Goal: Task Accomplishment & Management: Complete application form

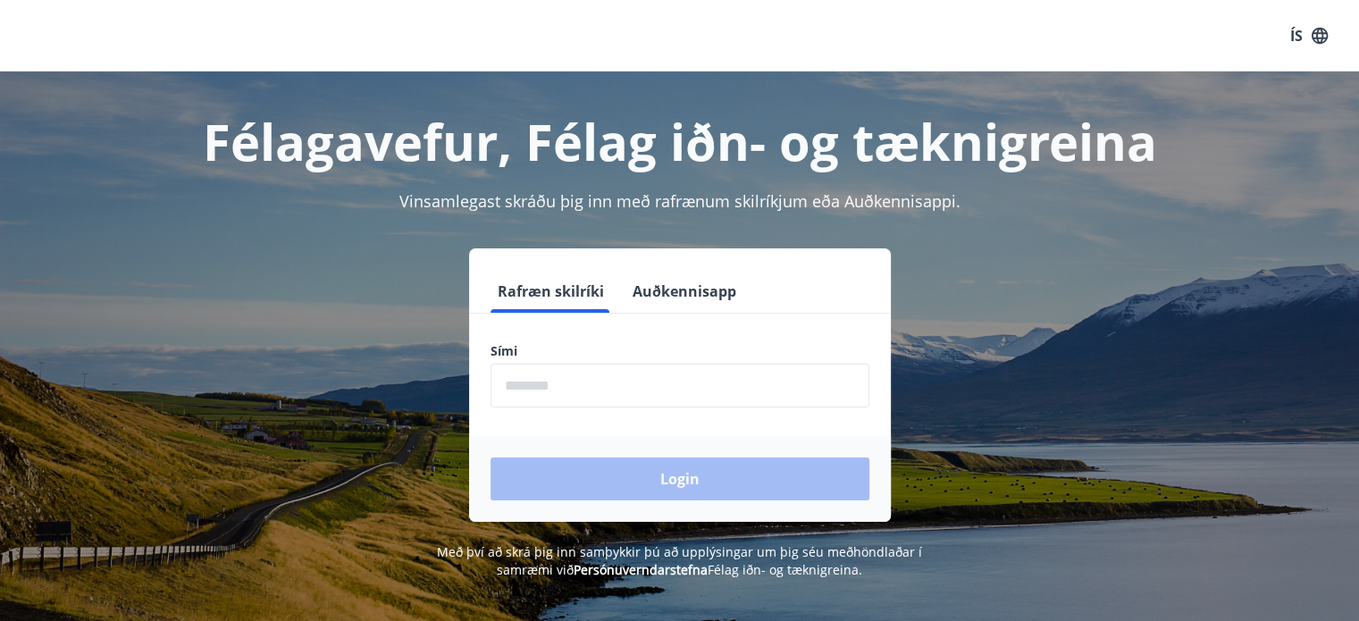
click at [703, 376] on input "phone" at bounding box center [679, 386] width 379 height 44
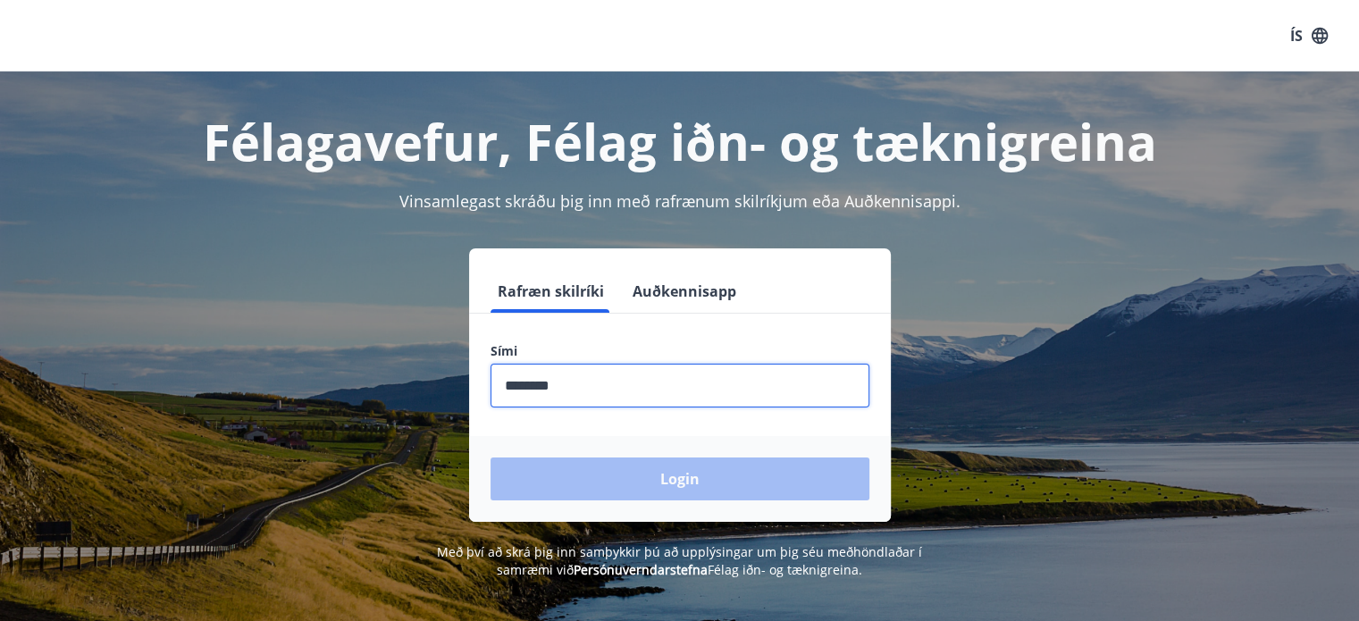
click at [615, 479] on div "Login" at bounding box center [680, 479] width 422 height 86
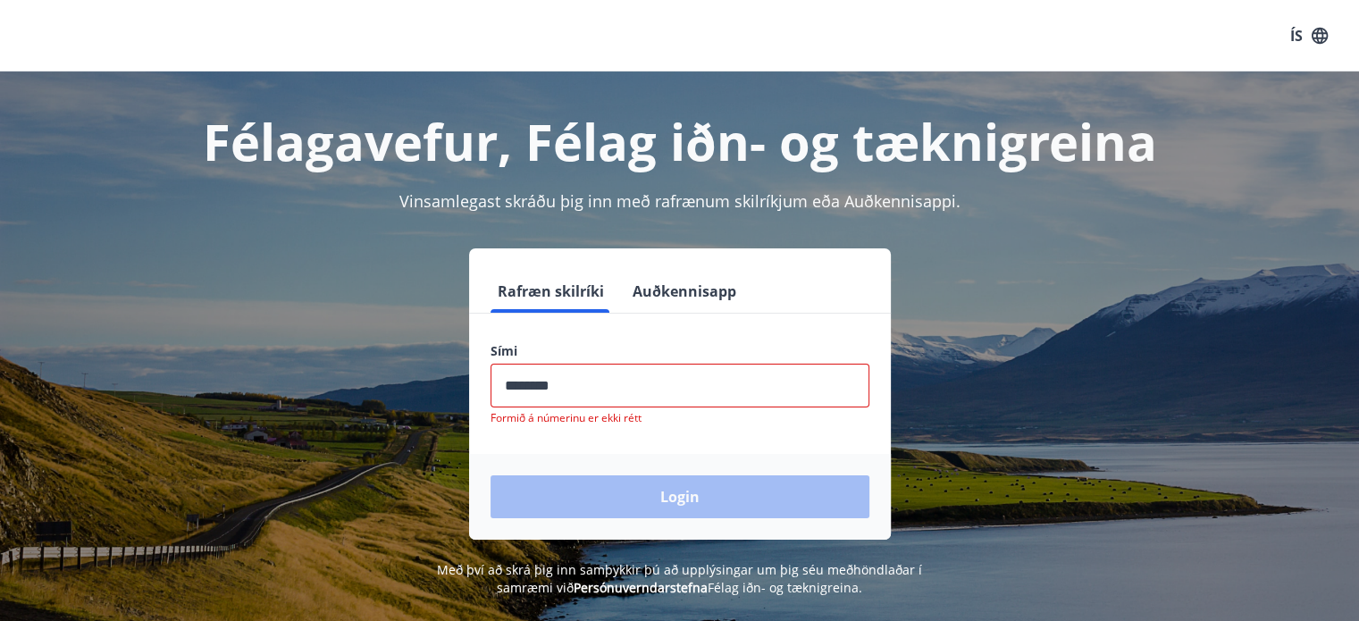
click at [578, 389] on input "phone" at bounding box center [679, 386] width 379 height 44
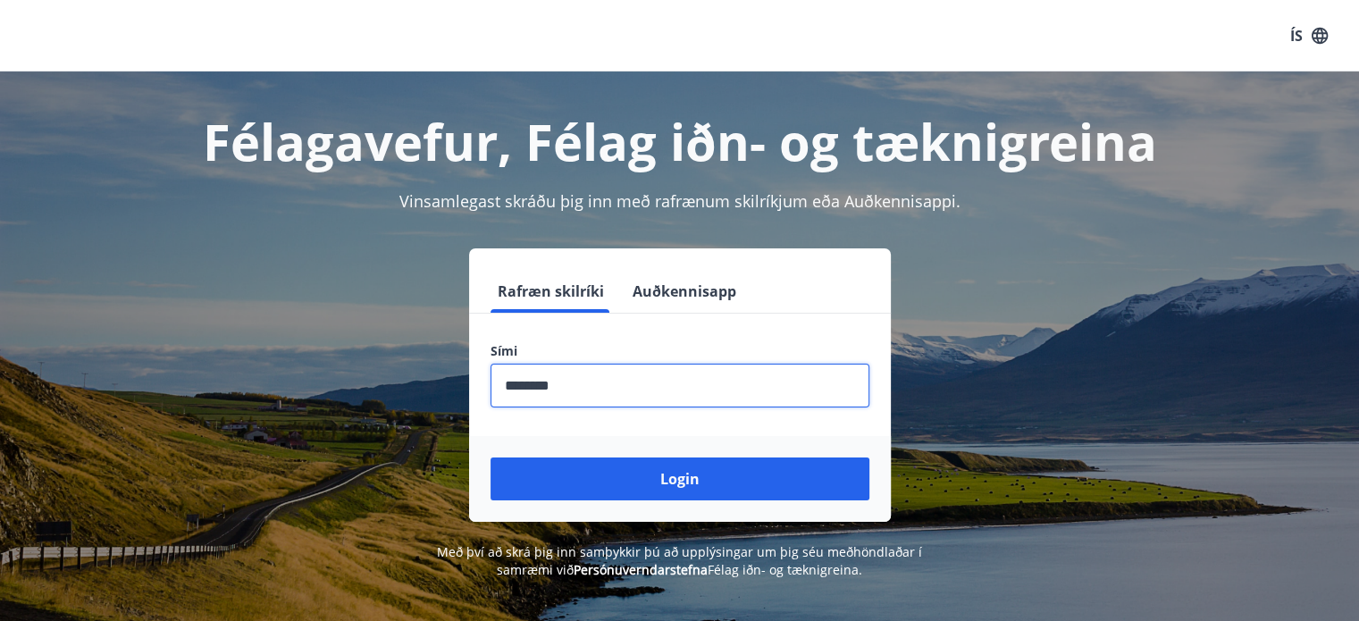
type input "********"
click at [490, 457] on button "Login" at bounding box center [679, 478] width 379 height 43
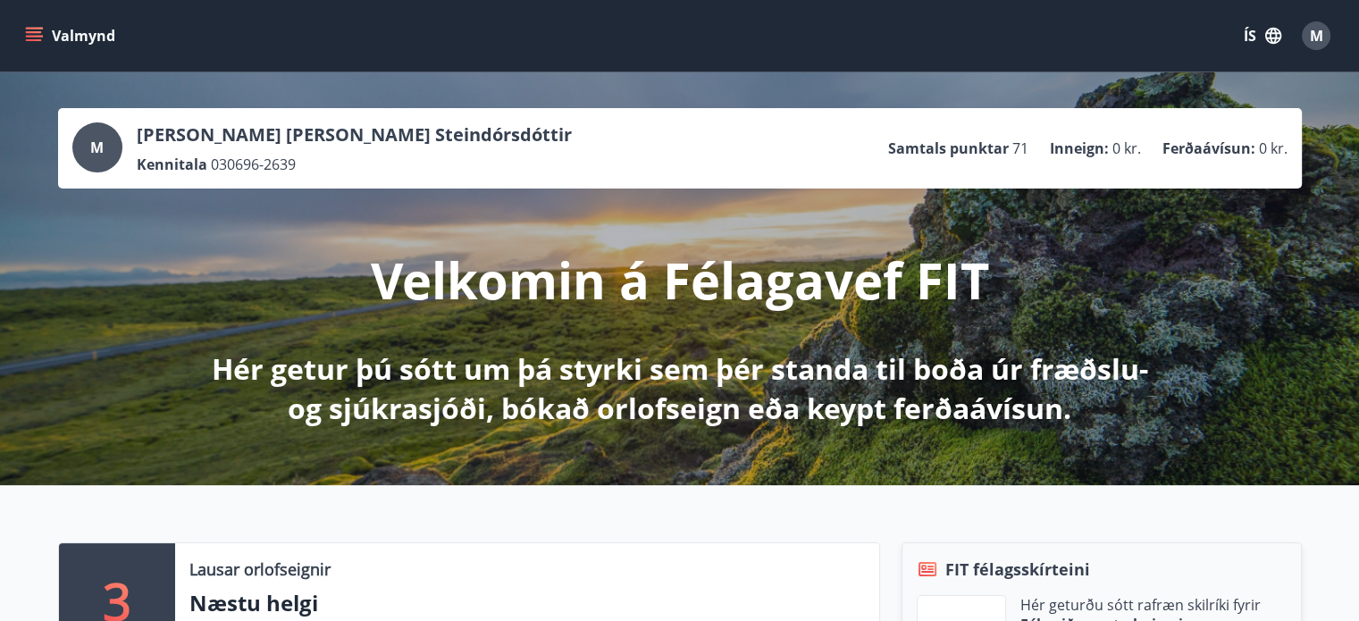
click at [31, 31] on icon "menu" at bounding box center [34, 32] width 16 height 2
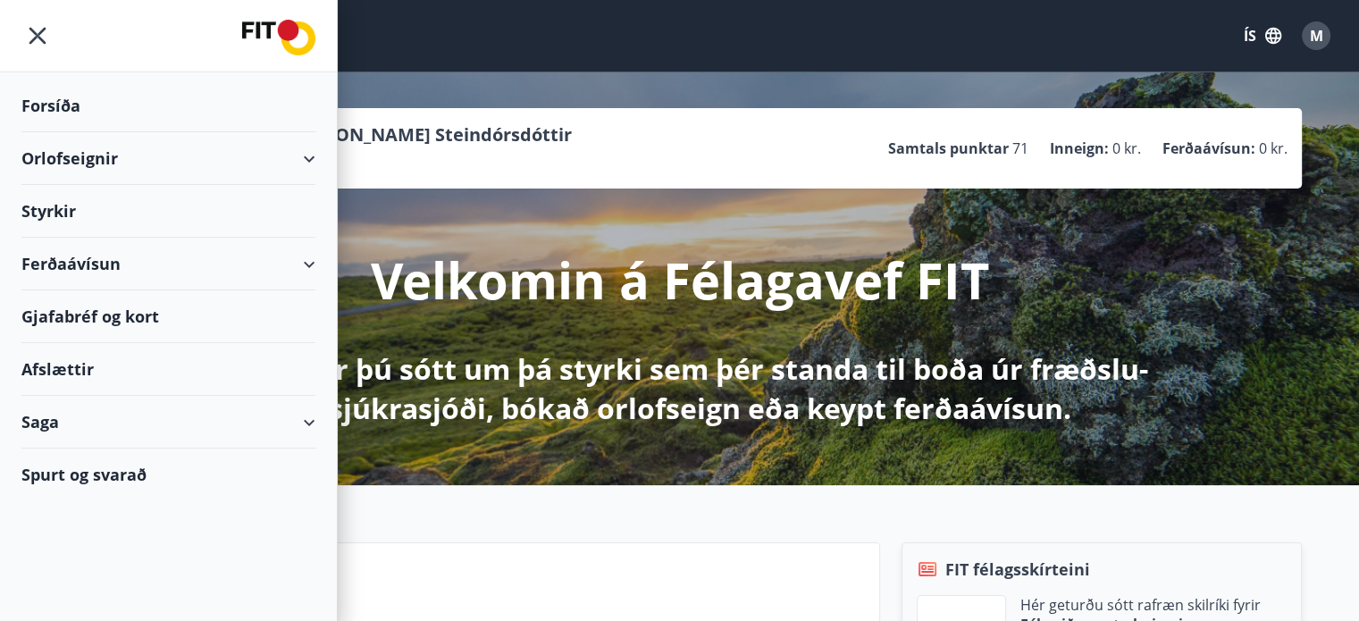
click at [64, 132] on div "Styrkir" at bounding box center [168, 106] width 294 height 53
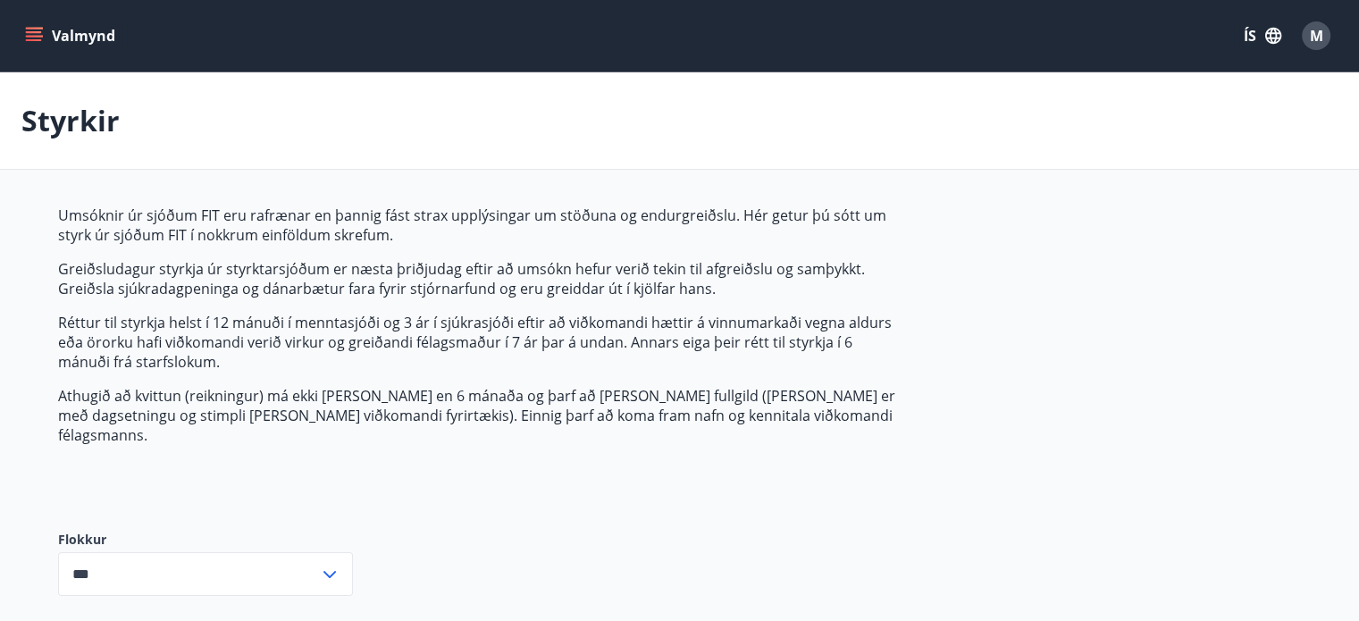
type input "***"
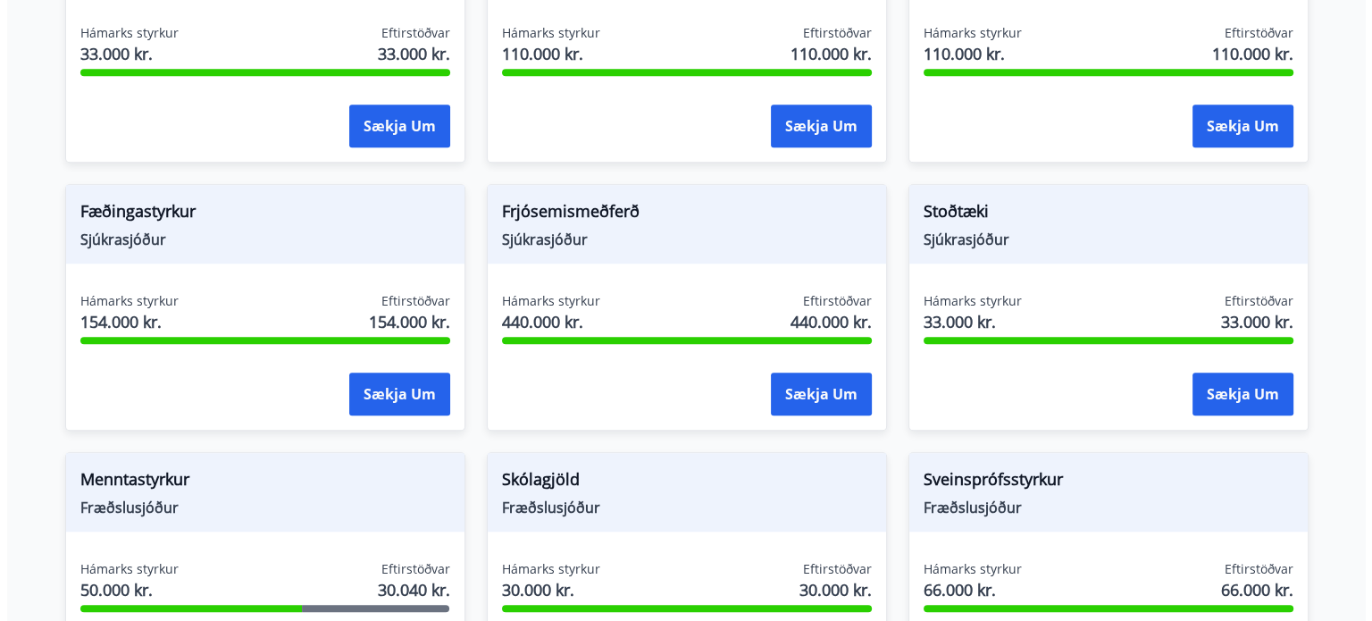
scroll to position [1340, 0]
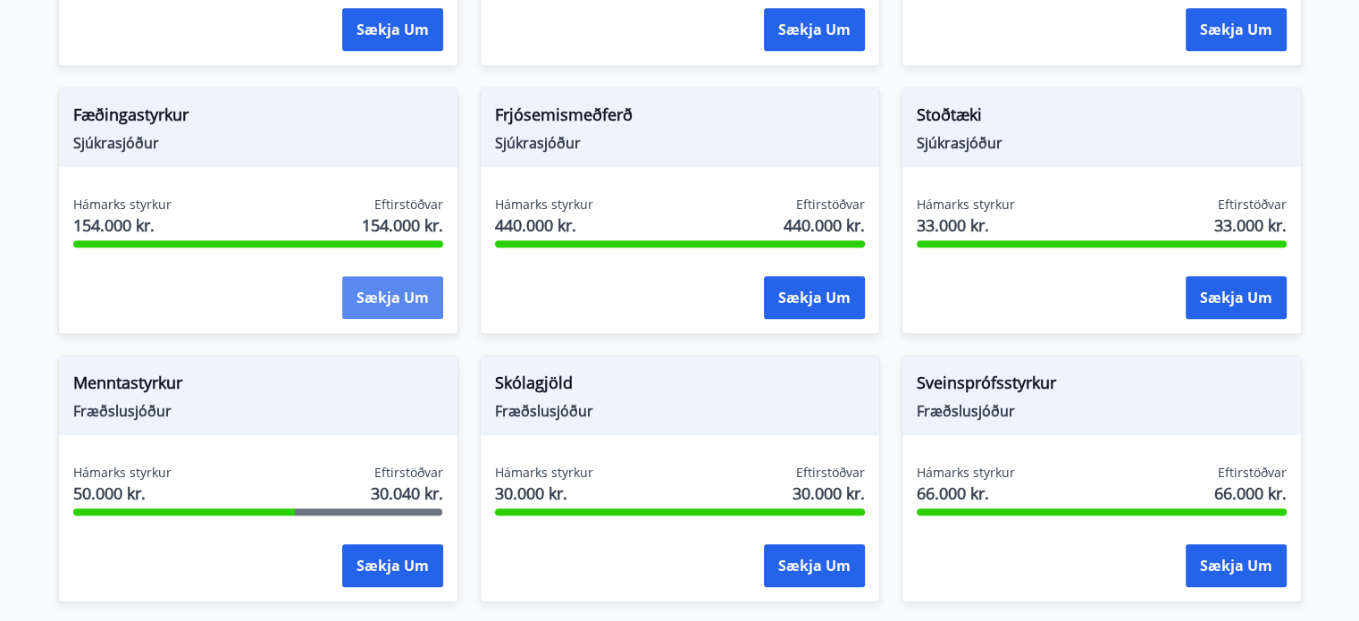
click at [414, 280] on button "Sækja um" at bounding box center [392, 297] width 101 height 43
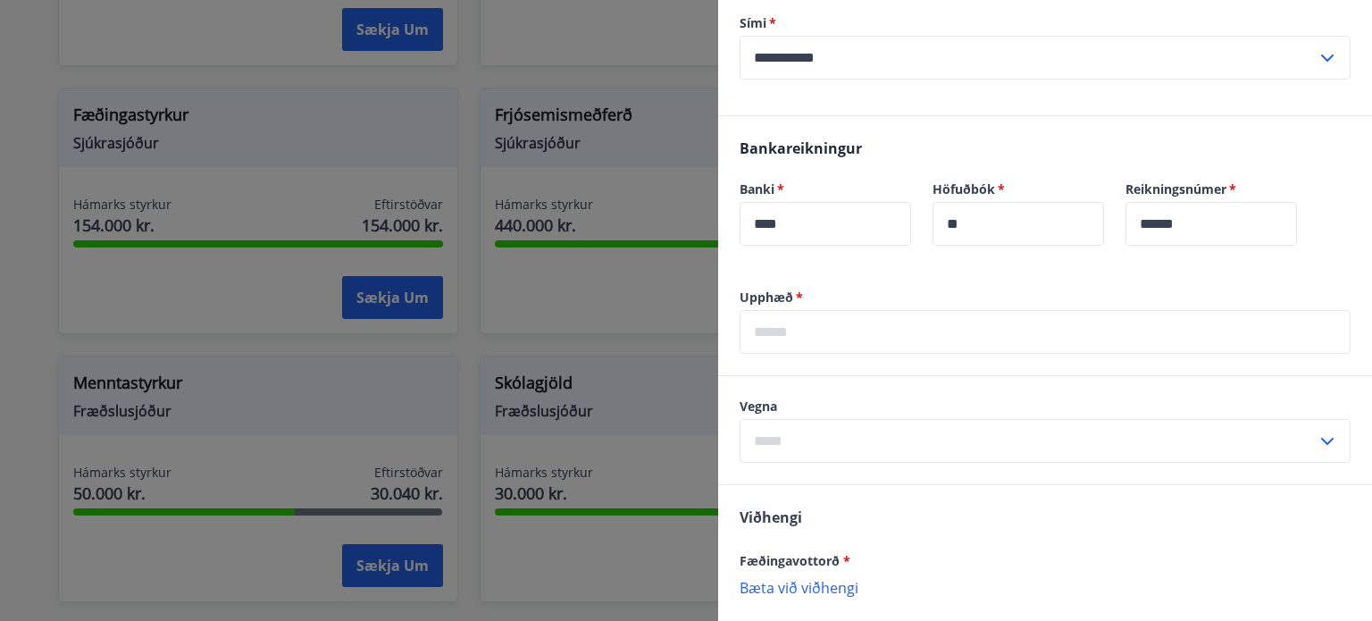
scroll to position [625, 0]
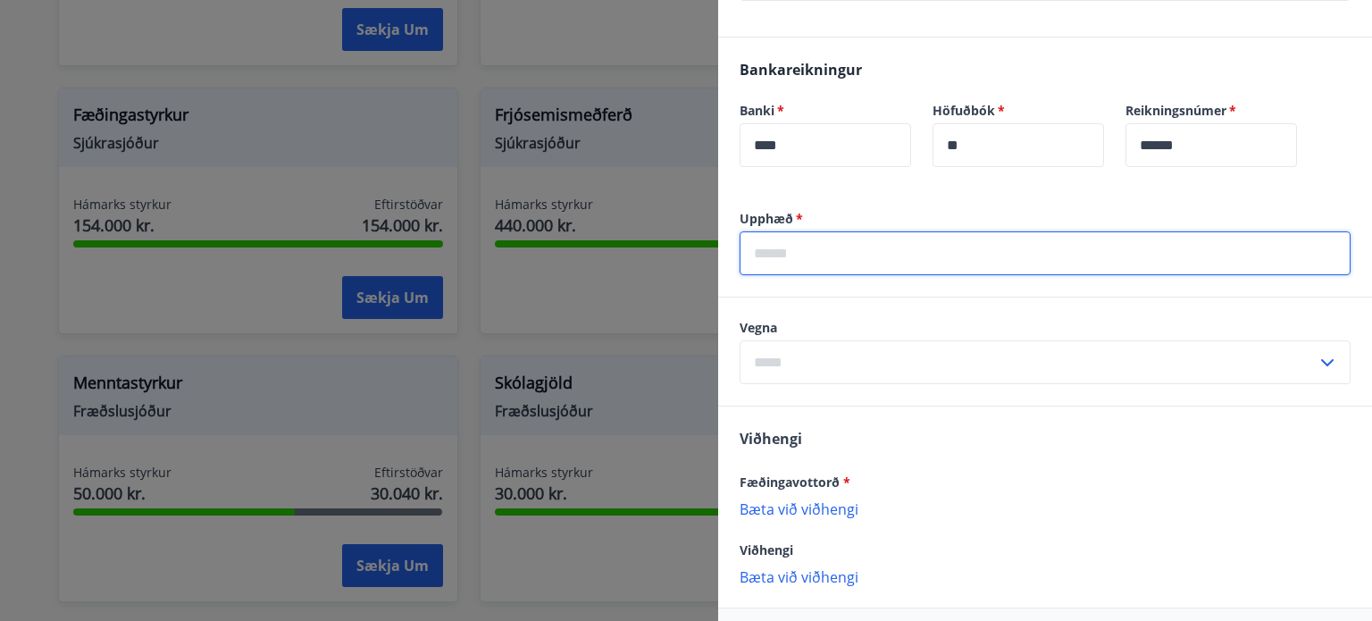
click at [856, 268] on input "text" at bounding box center [1045, 253] width 611 height 44
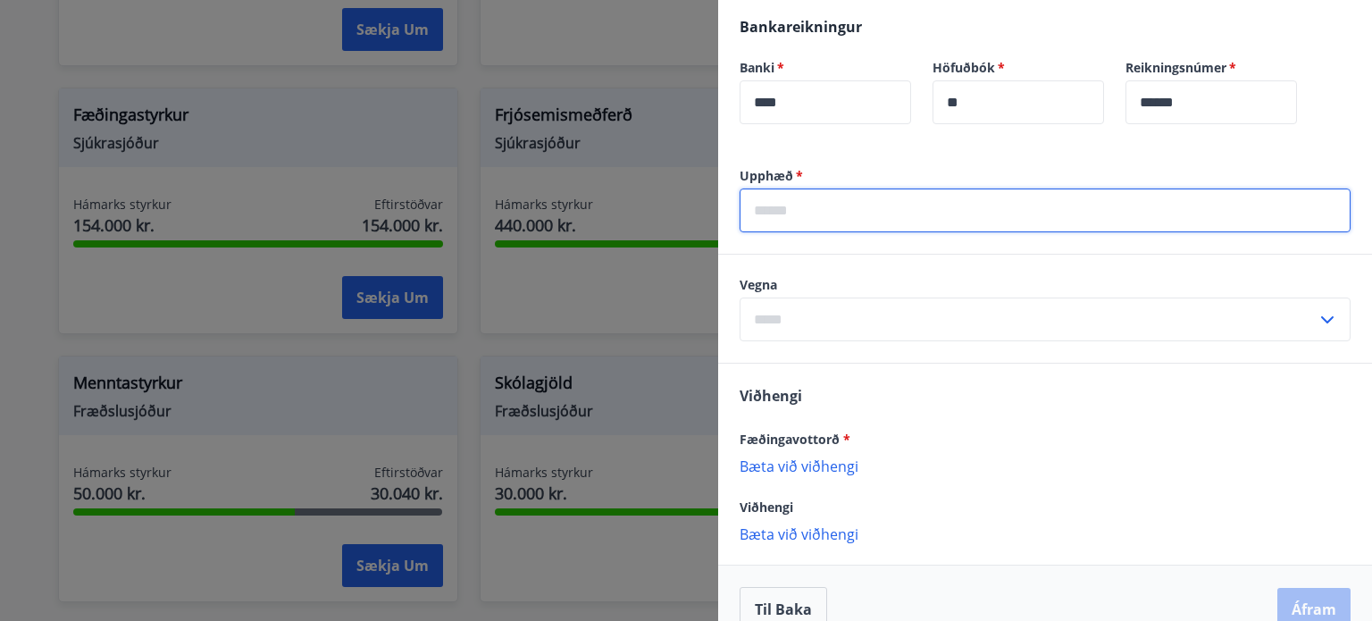
scroll to position [699, 0]
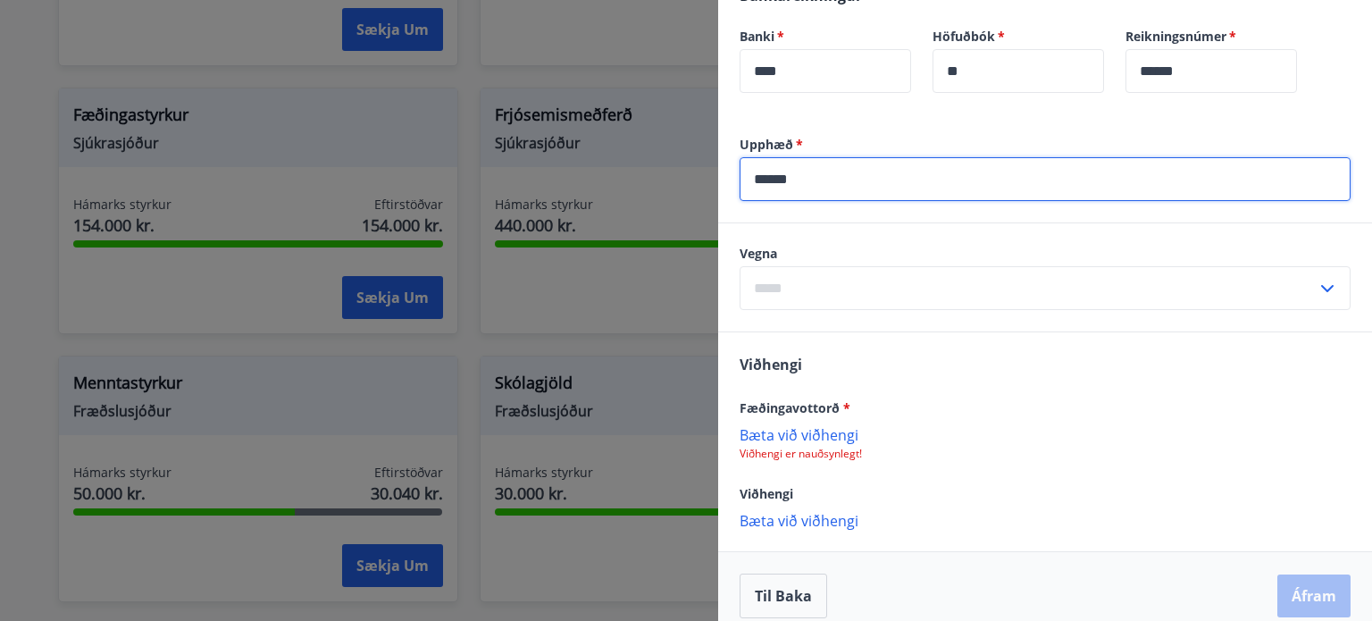
type input "******"
click at [857, 274] on input "text" at bounding box center [1028, 288] width 577 height 44
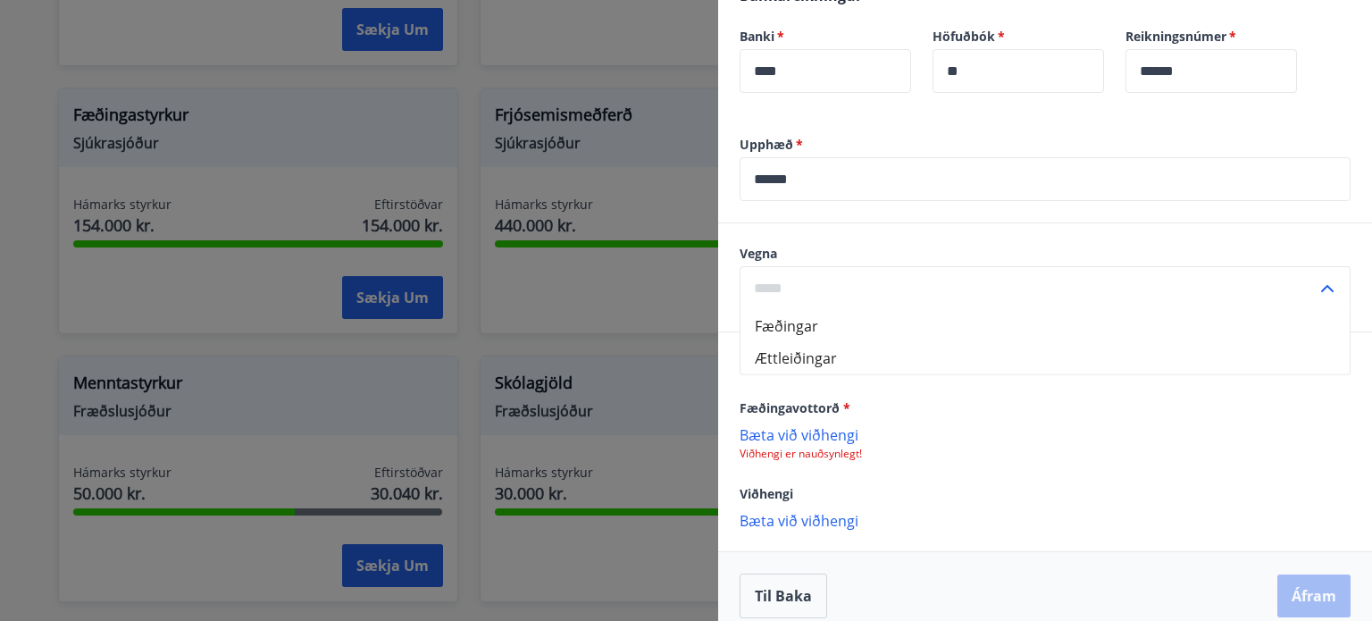
click at [844, 324] on li "Fæðingar" at bounding box center [1045, 326] width 609 height 32
type input "********"
click at [846, 436] on p "Bæta við viðhengi" at bounding box center [1045, 434] width 611 height 18
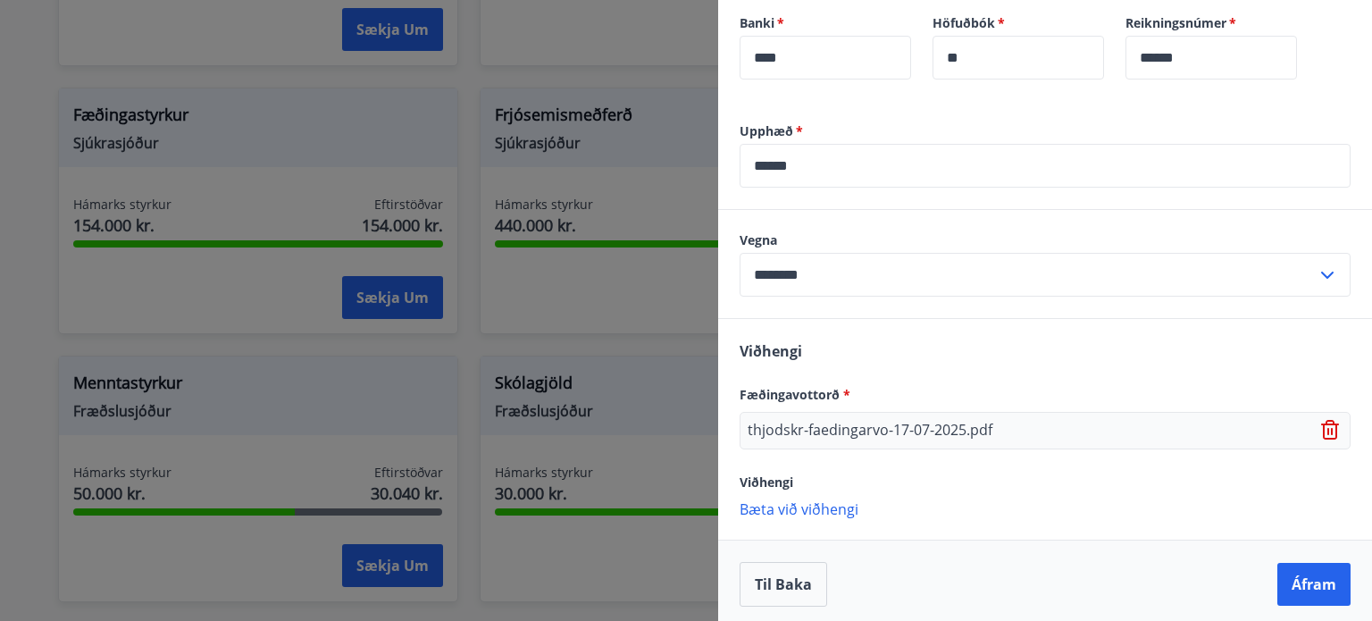
scroll to position [718, 0]
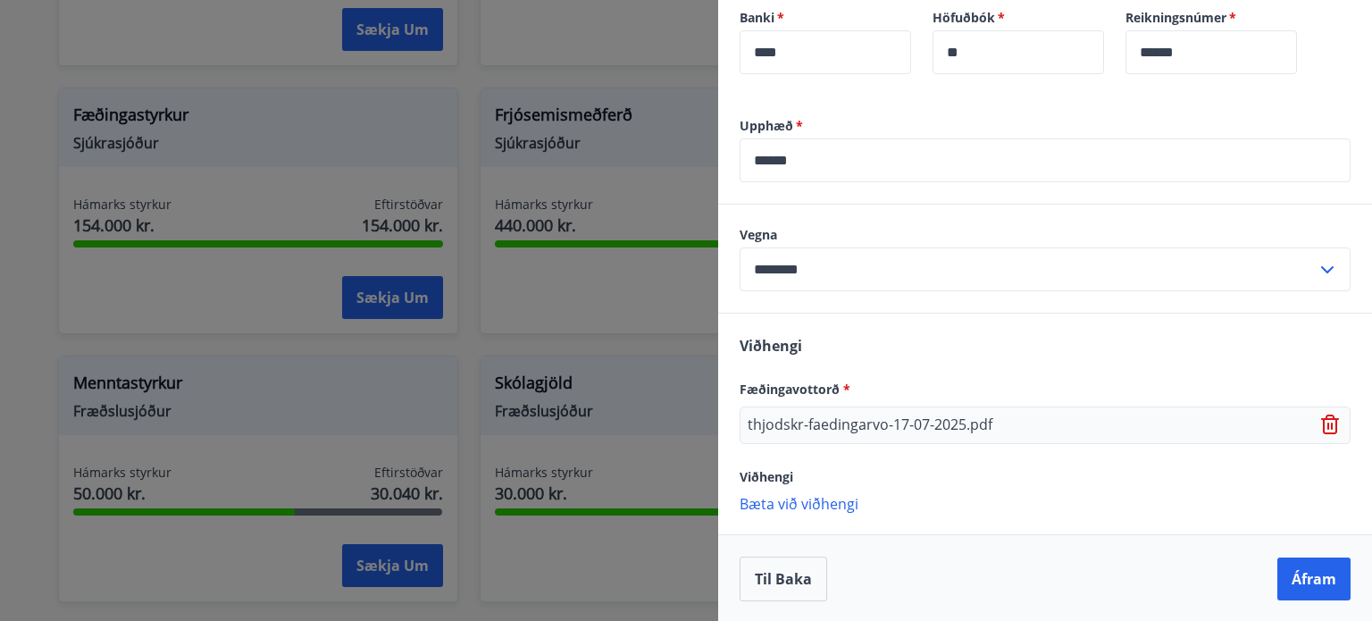
click at [845, 500] on p "Bæta við viðhengi" at bounding box center [1045, 503] width 611 height 18
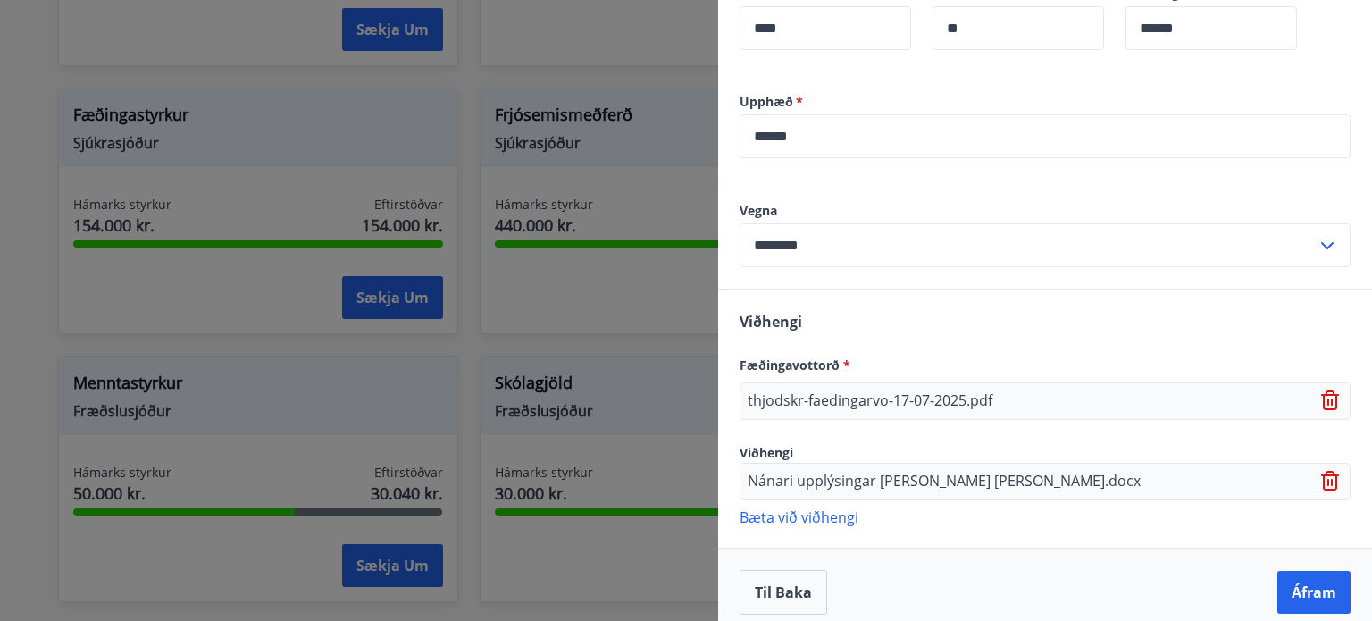
scroll to position [756, 0]
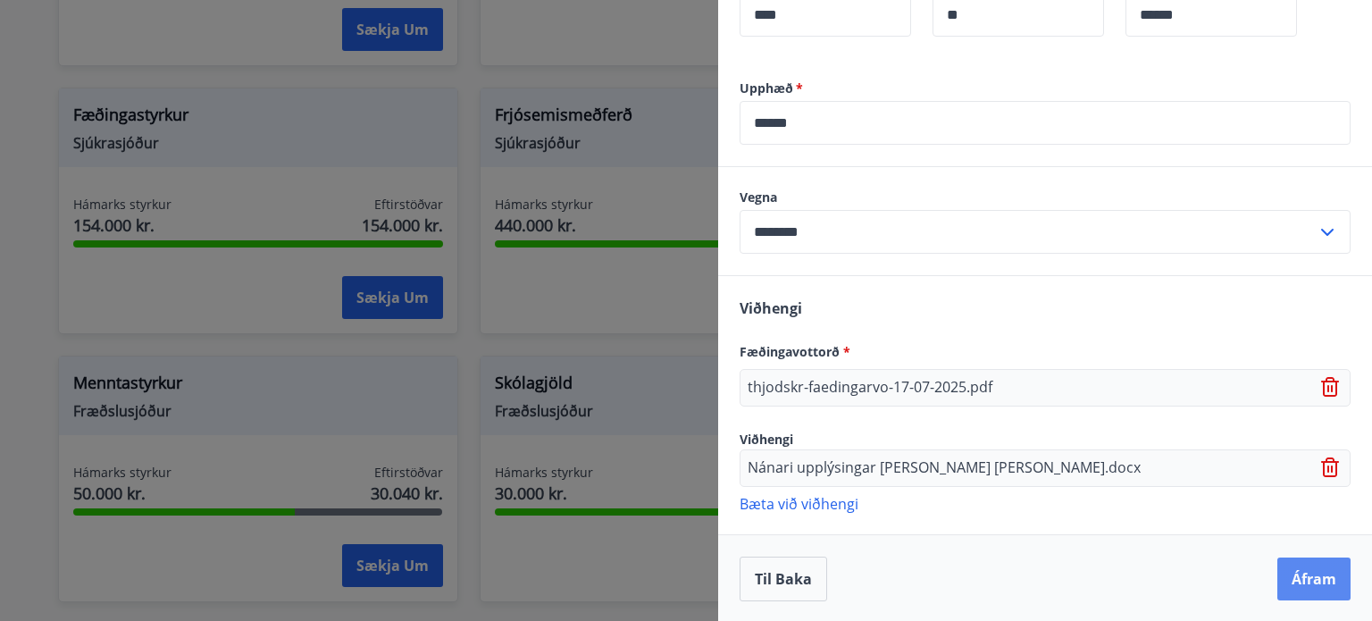
click at [1298, 582] on button "Áfram" at bounding box center [1313, 578] width 73 height 43
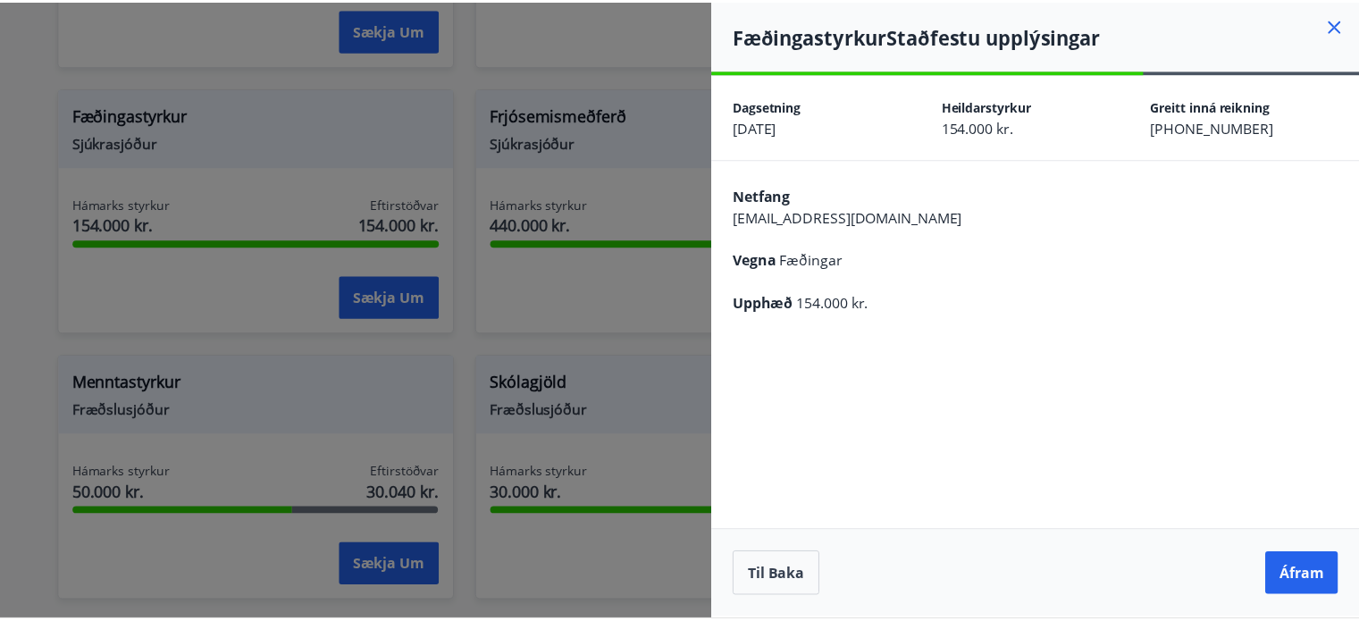
scroll to position [0, 0]
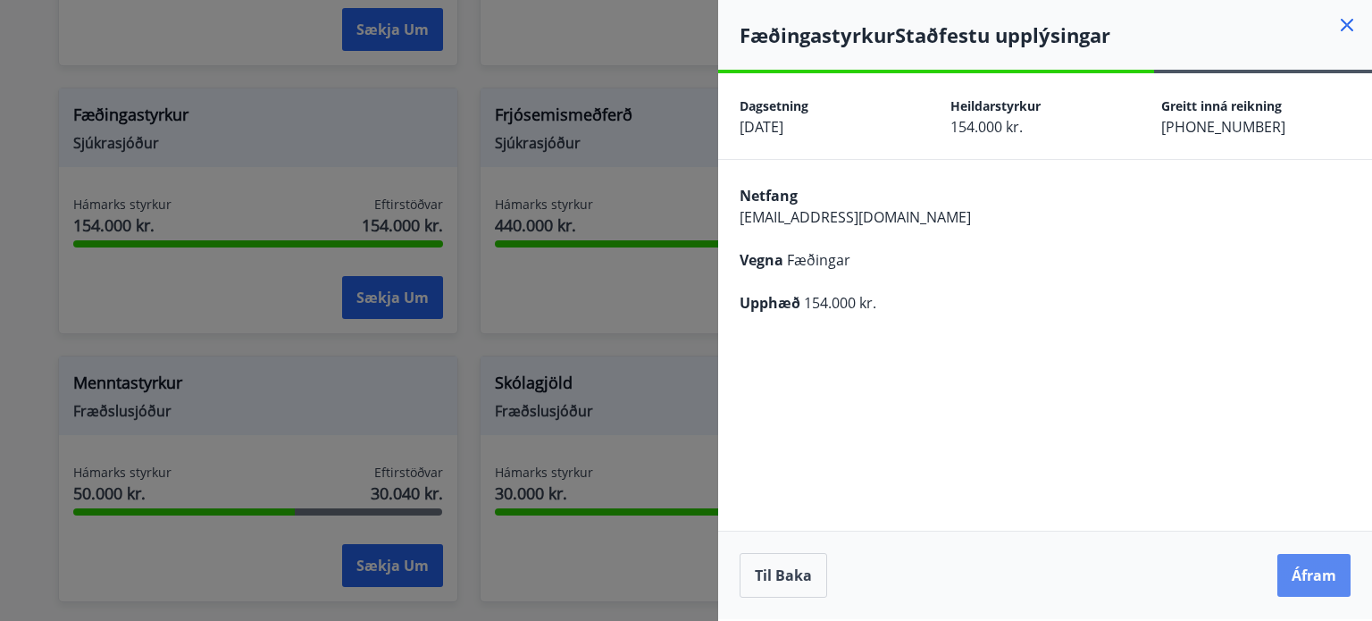
click at [1316, 585] on button "Áfram" at bounding box center [1313, 575] width 73 height 43
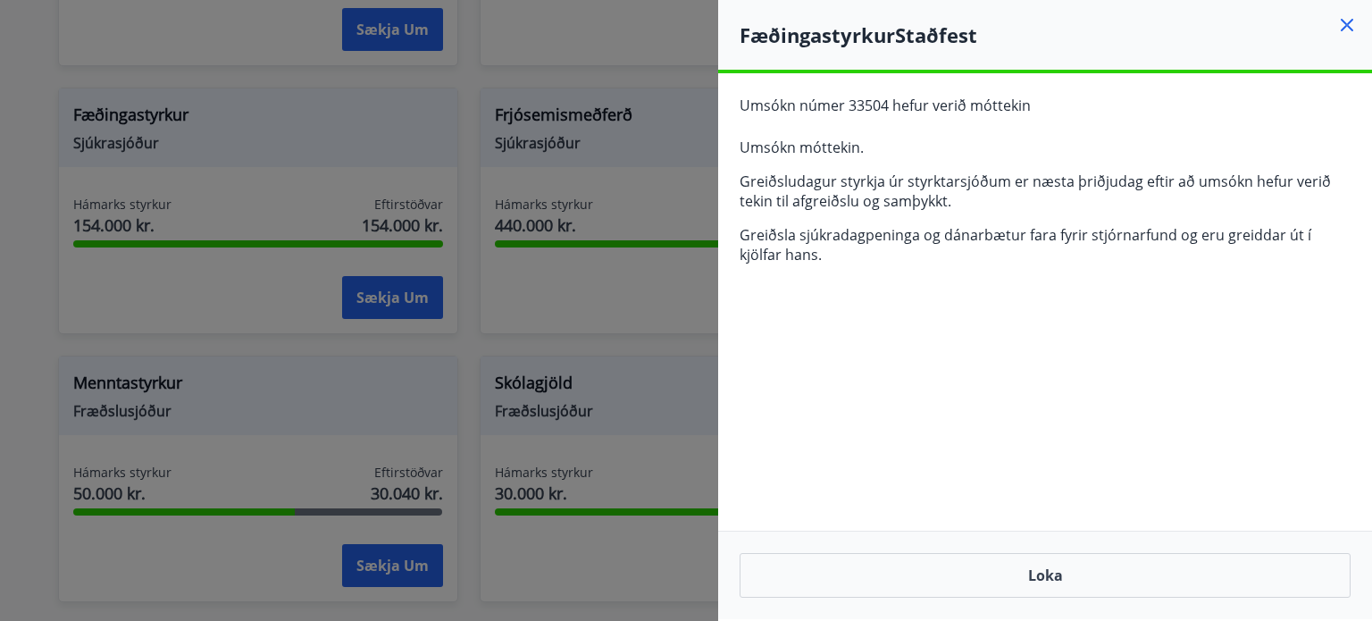
click at [1176, 121] on div "Umsókn númer 33504 hefur verið móttekin Umsókn móttekin. Greiðsludagur styrkja …" at bounding box center [1045, 186] width 654 height 227
click at [1092, 583] on button "Loka" at bounding box center [1045, 575] width 611 height 45
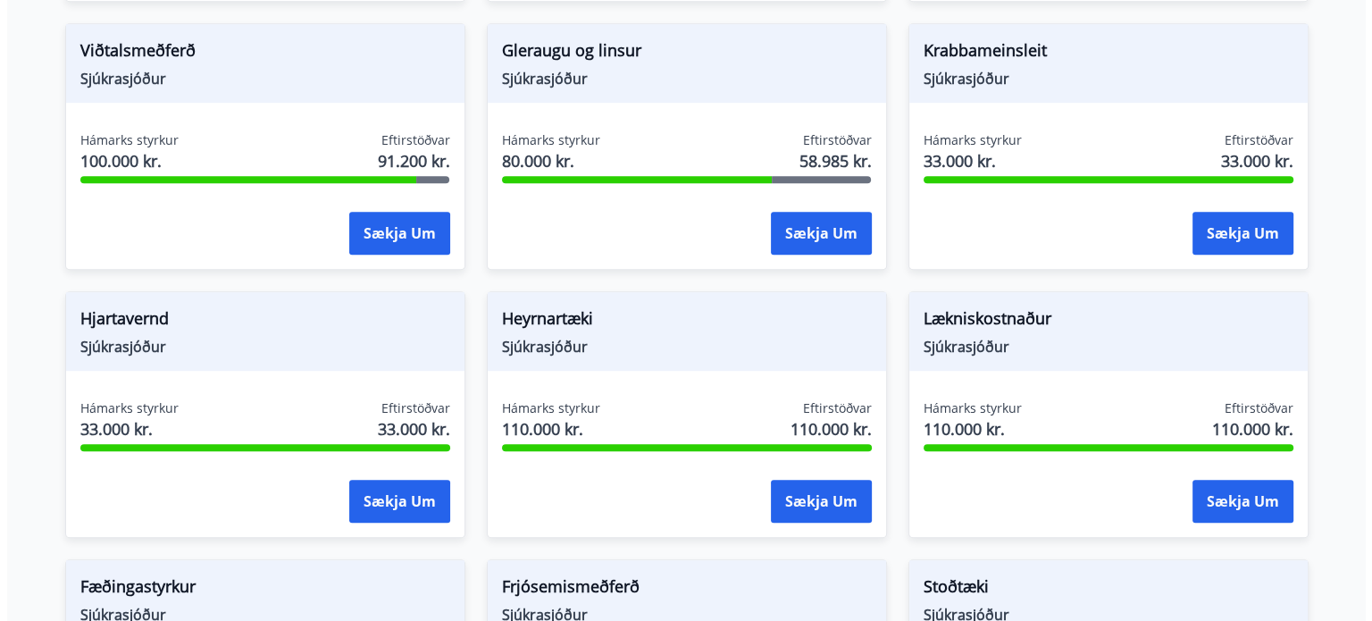
scroll to position [804, 0]
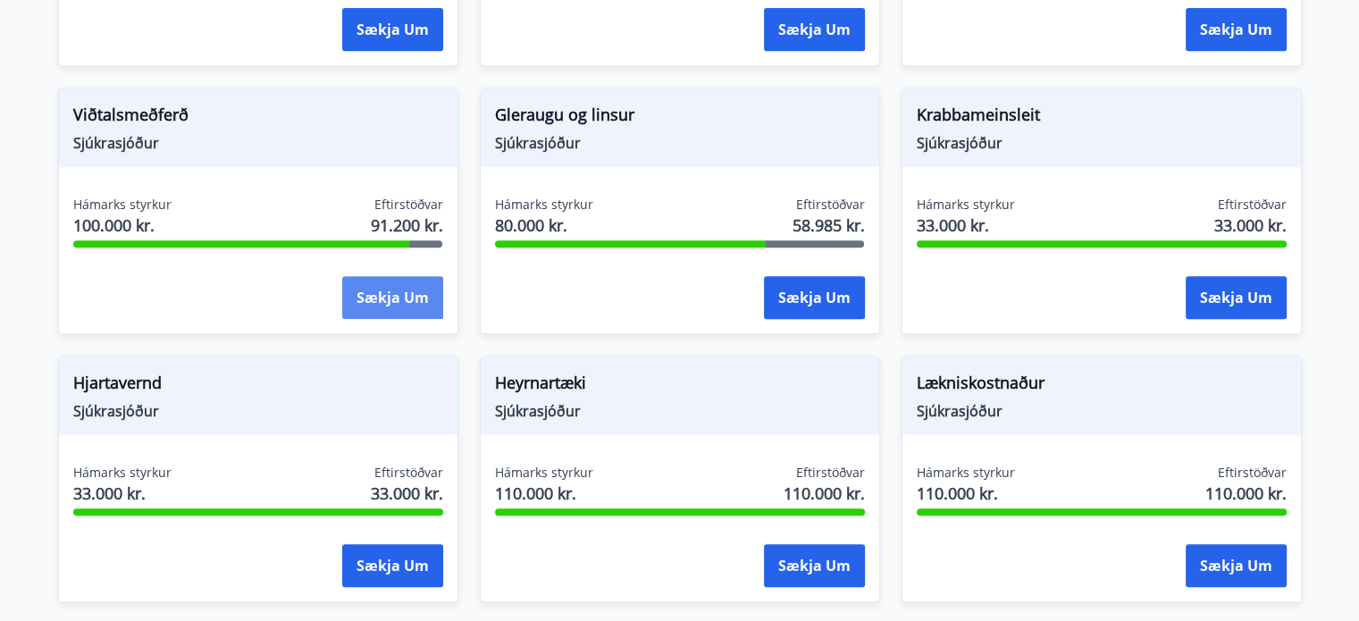
click at [404, 286] on button "Sækja um" at bounding box center [392, 297] width 101 height 43
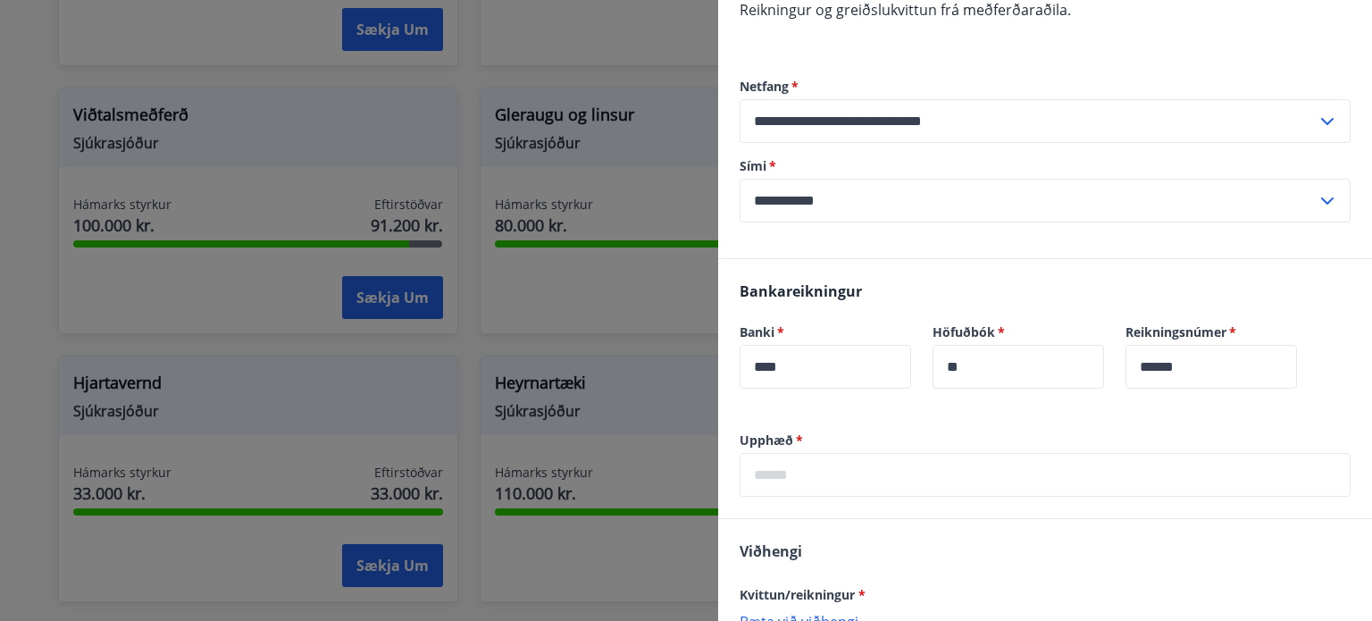
scroll to position [625, 0]
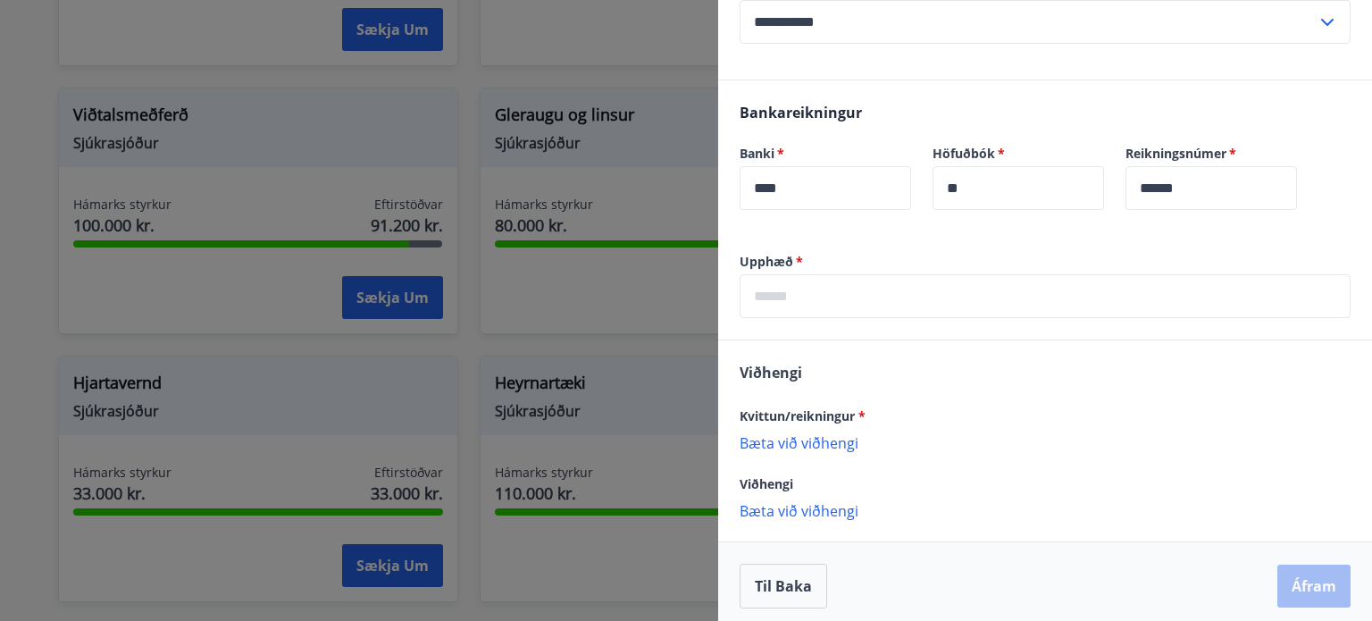
click at [783, 299] on input "text" at bounding box center [1045, 296] width 611 height 44
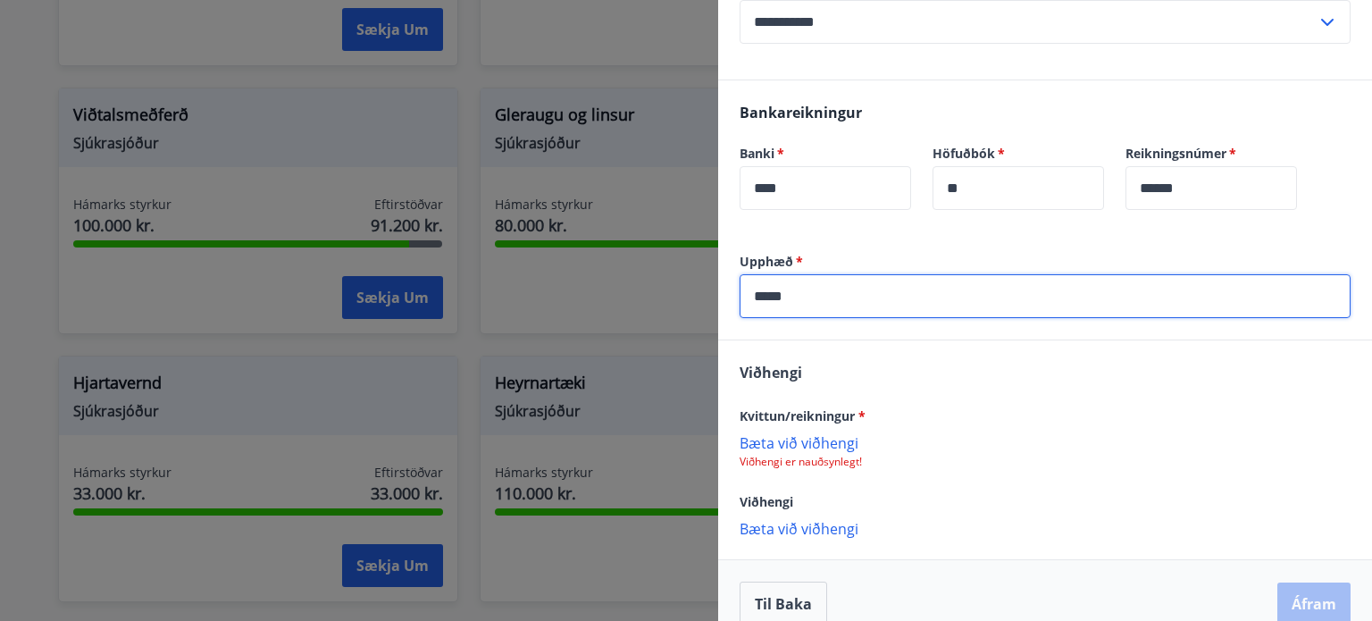
type input "*****"
click at [800, 446] on p "Bæta við viðhengi" at bounding box center [1045, 442] width 611 height 18
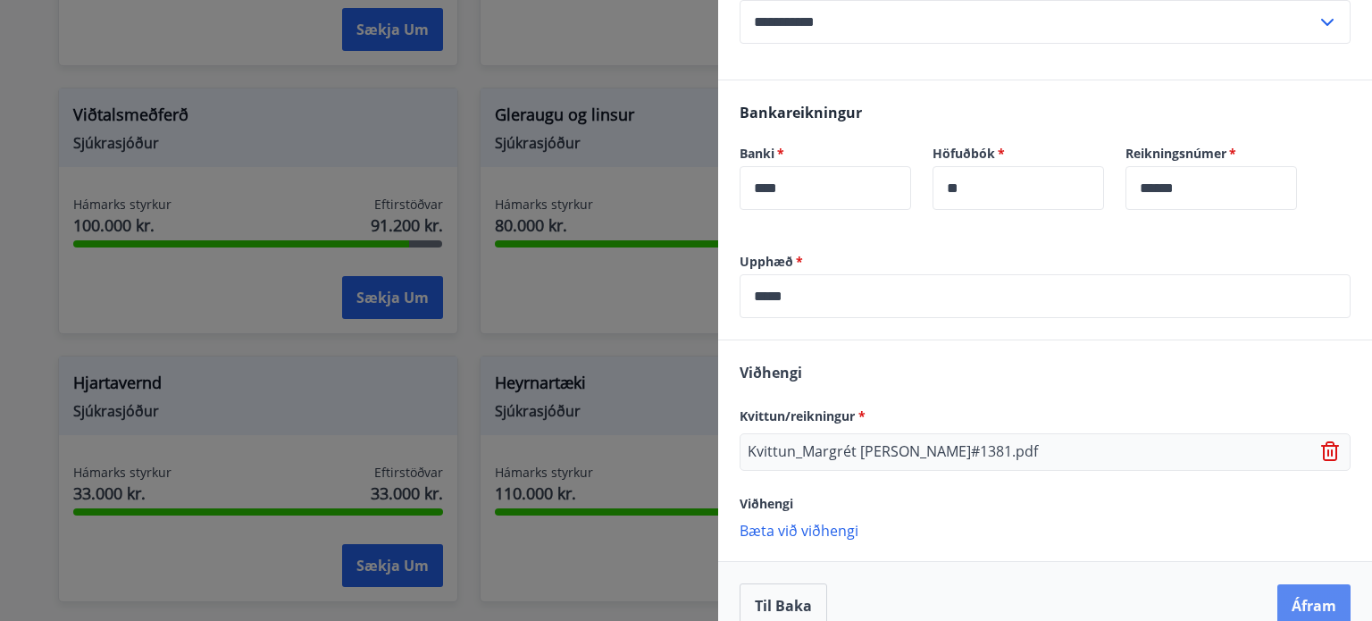
click at [1291, 608] on button "Áfram" at bounding box center [1313, 605] width 73 height 43
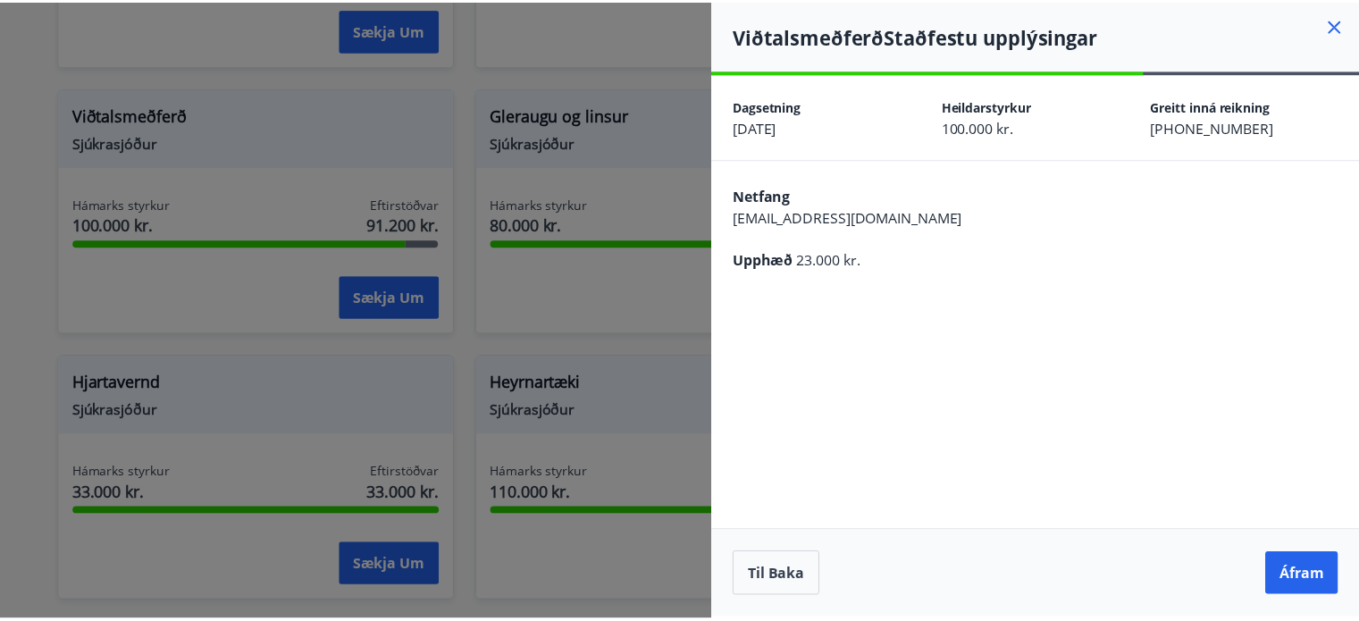
scroll to position [0, 0]
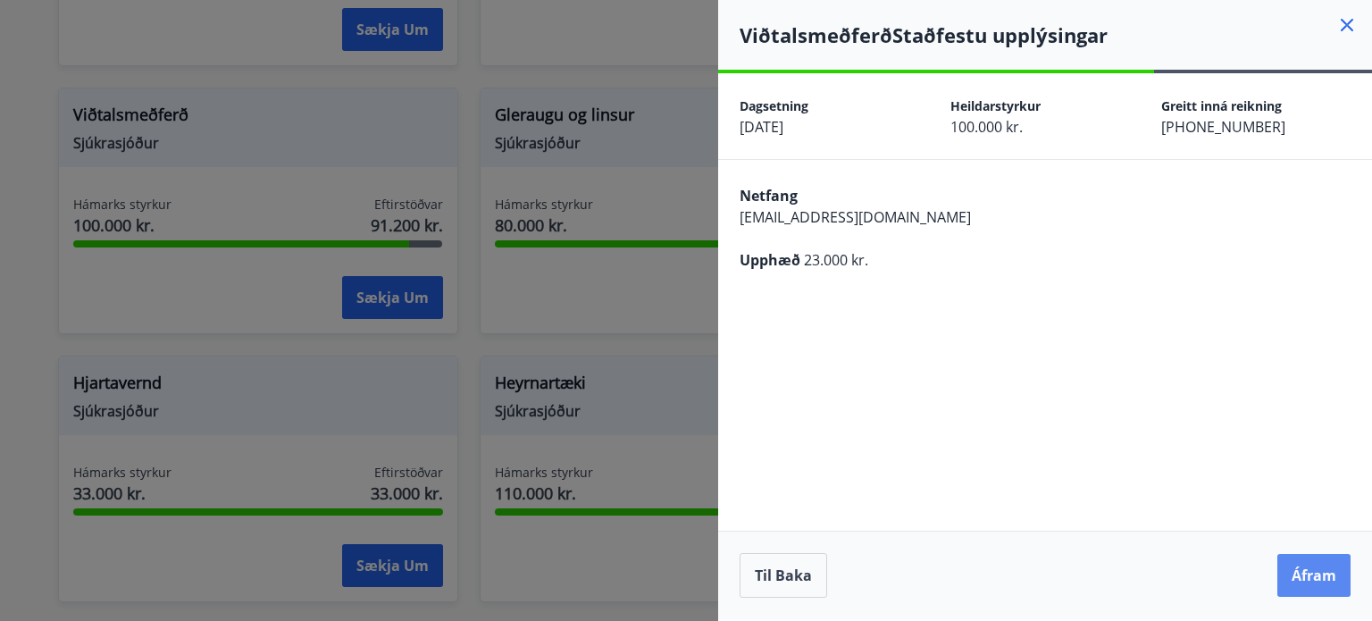
click at [1310, 576] on button "Áfram" at bounding box center [1313, 575] width 73 height 43
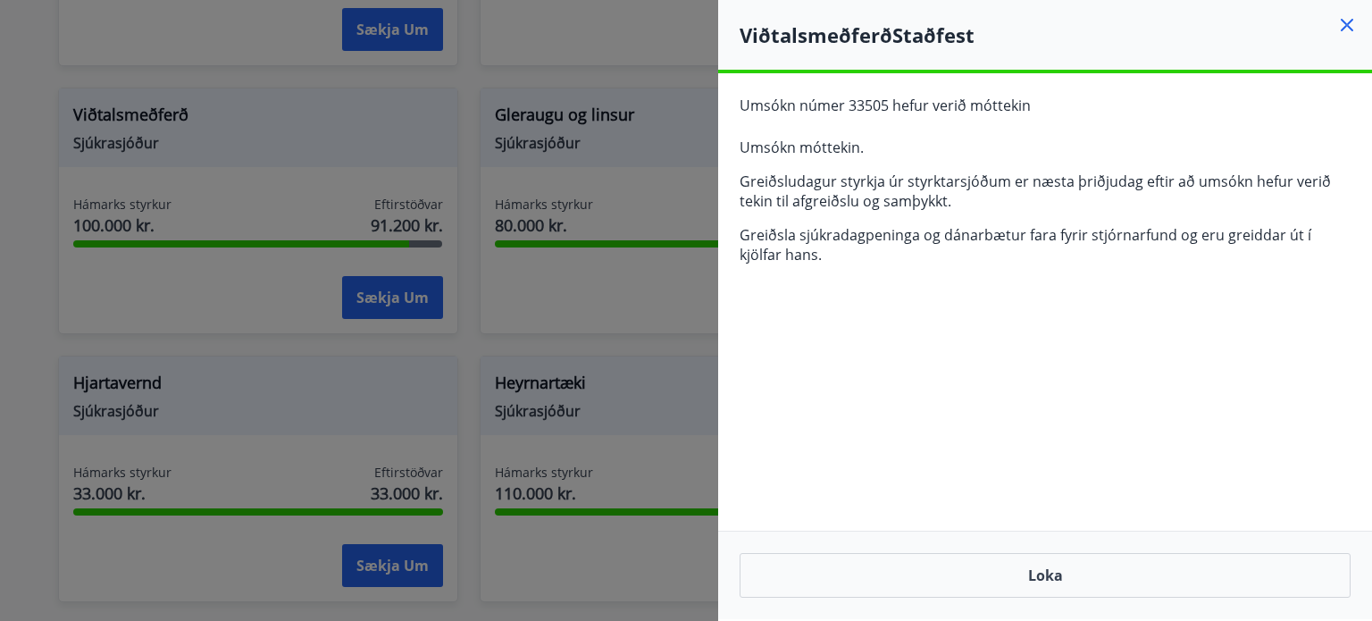
click at [1344, 29] on icon at bounding box center [1346, 24] width 21 height 21
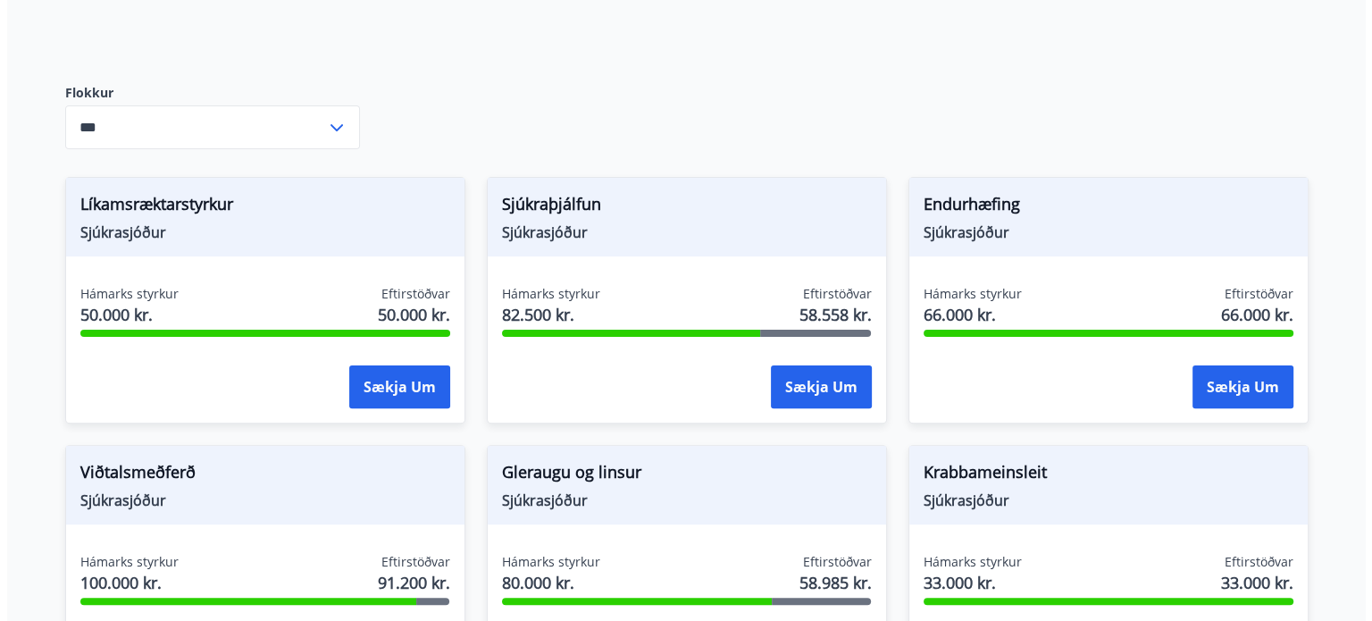
scroll to position [268, 0]
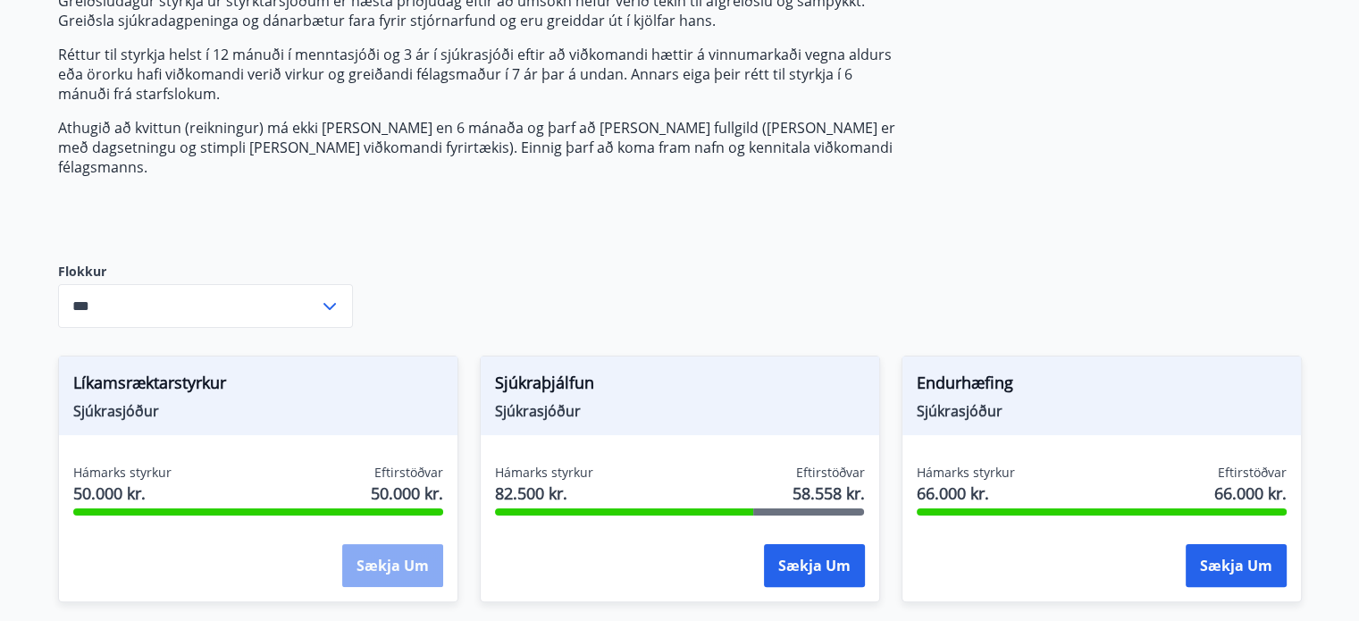
click at [423, 551] on button "Sækja um" at bounding box center [392, 565] width 101 height 43
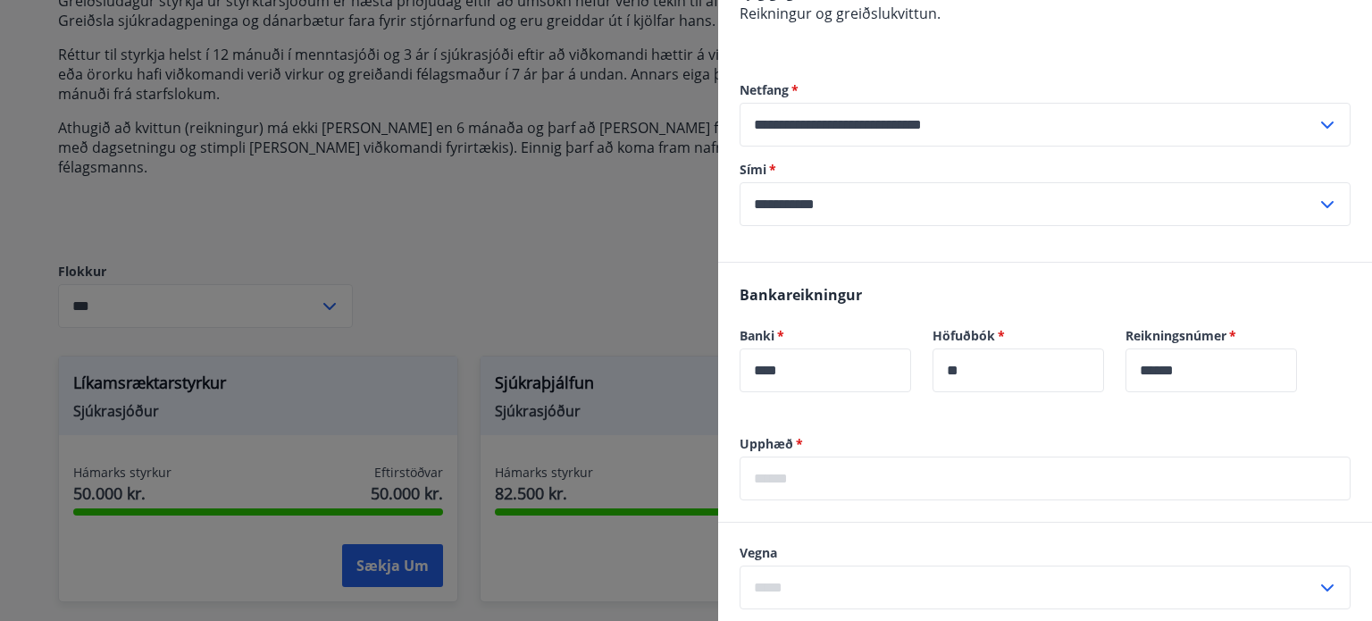
scroll to position [625, 0]
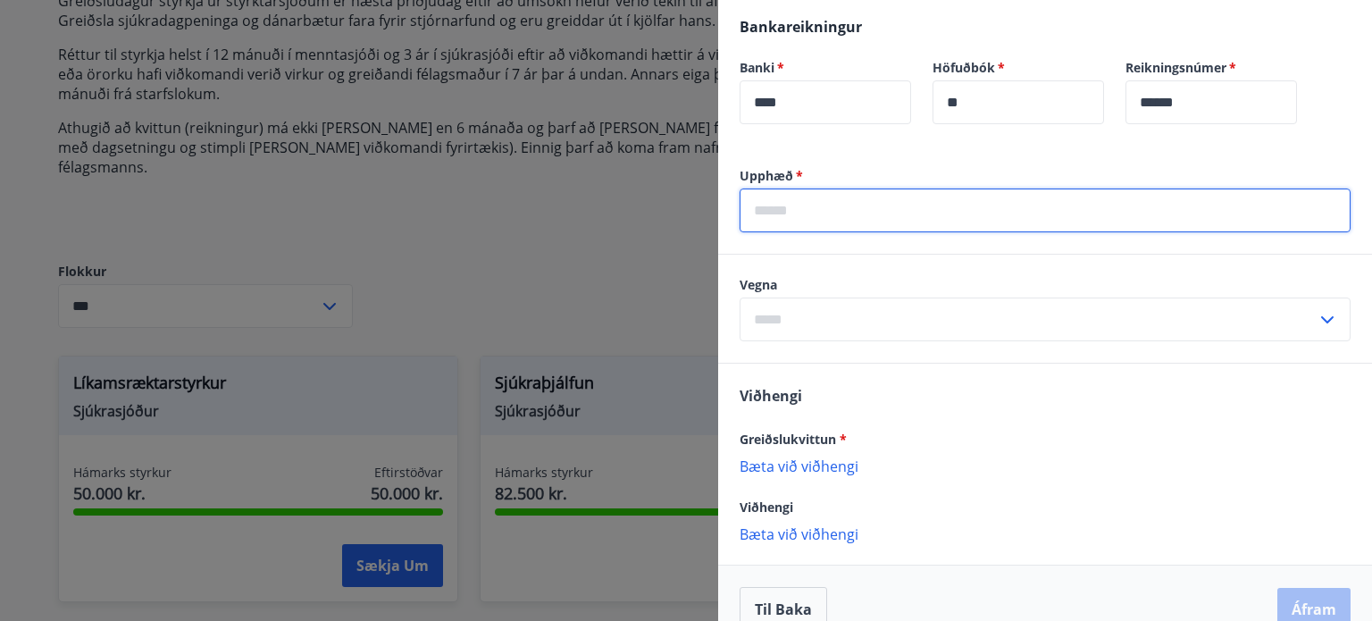
click at [799, 188] on input "text" at bounding box center [1045, 210] width 611 height 44
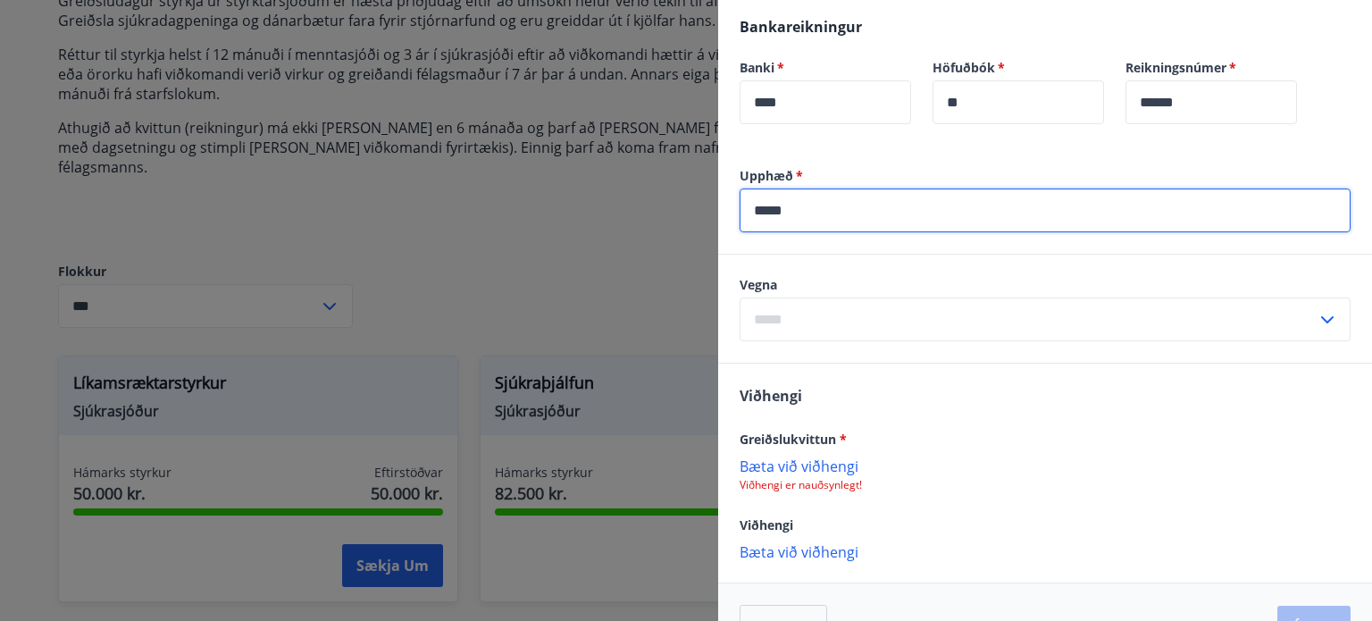
type input "*****"
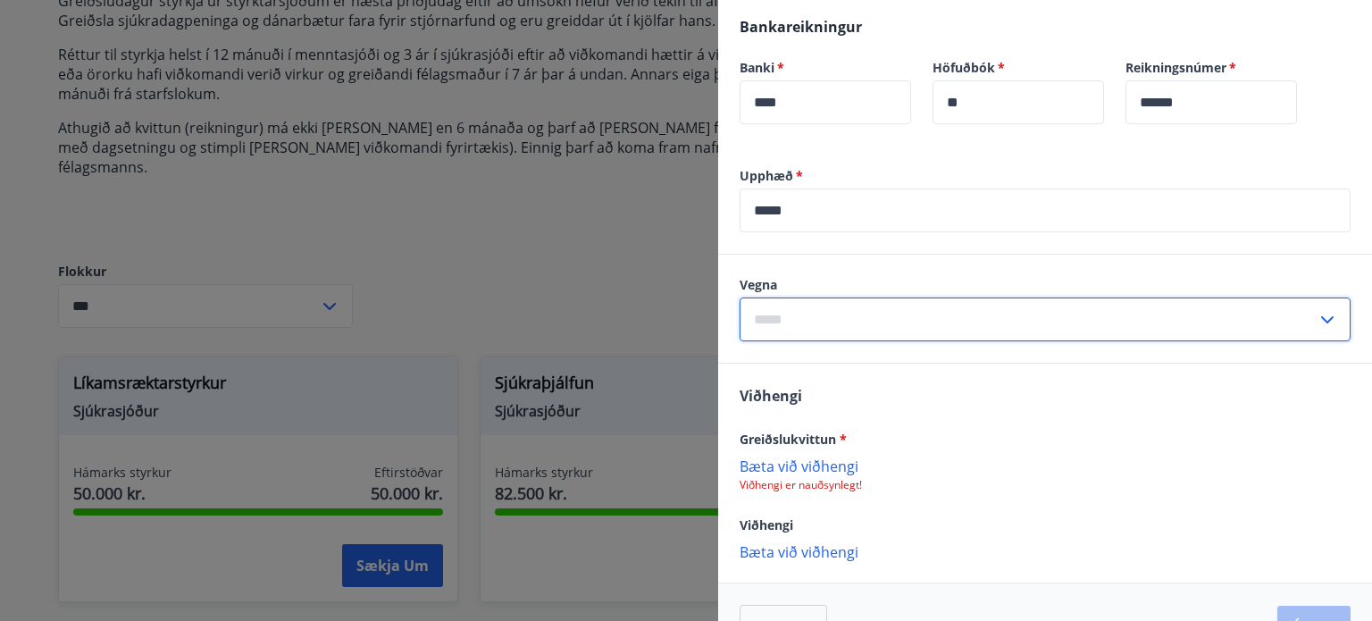
click at [818, 297] on input "text" at bounding box center [1028, 319] width 577 height 44
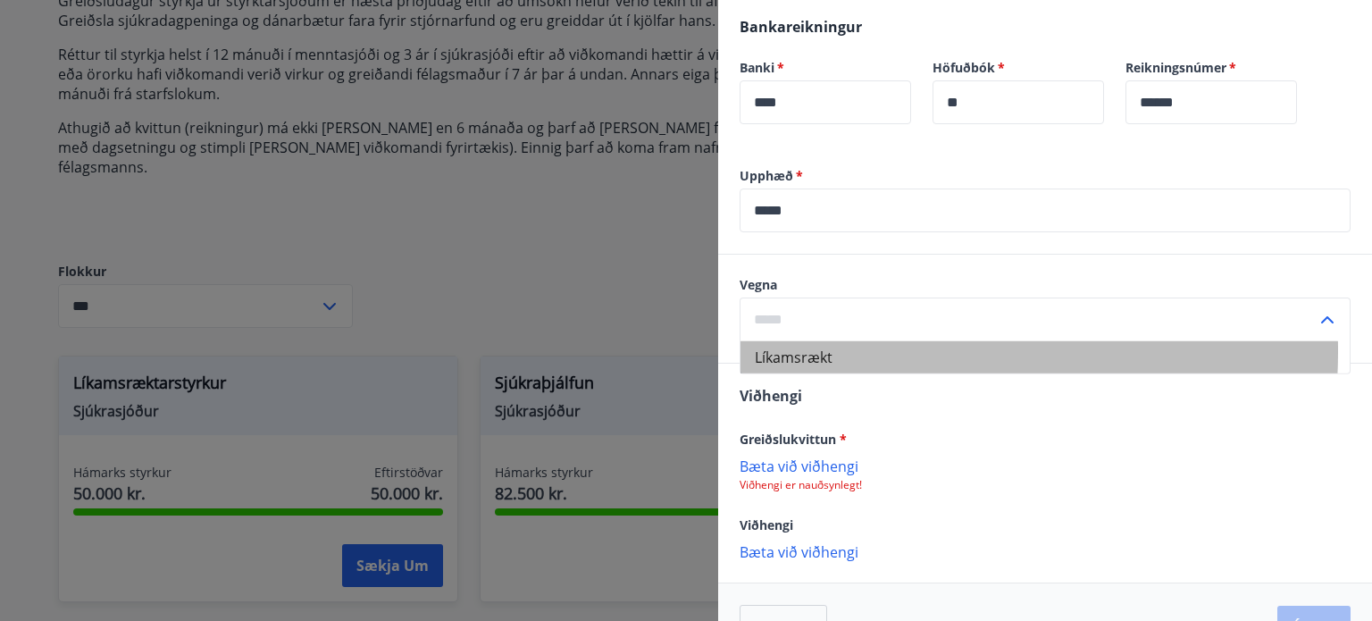
click at [817, 341] on li "Líkamsrækt" at bounding box center [1045, 357] width 609 height 32
type input "**********"
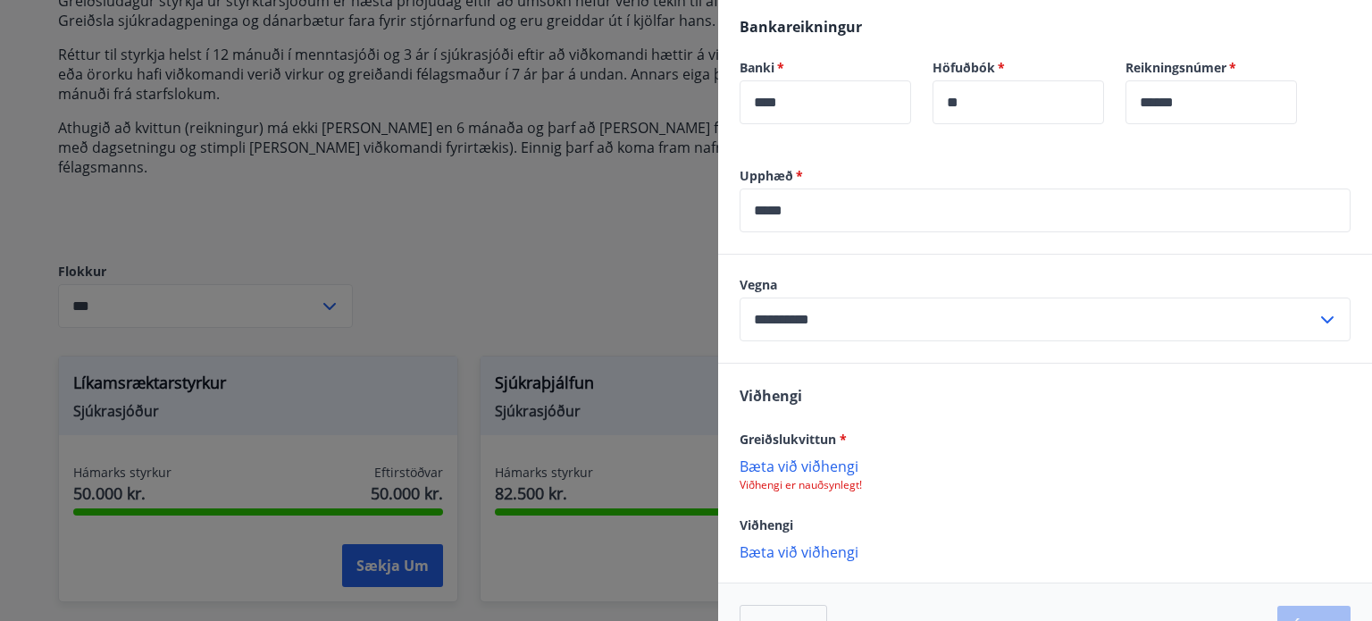
click at [805, 456] on p "Bæta við viðhengi" at bounding box center [1045, 465] width 611 height 18
click at [1295, 607] on button "Áfram" at bounding box center [1313, 628] width 73 height 43
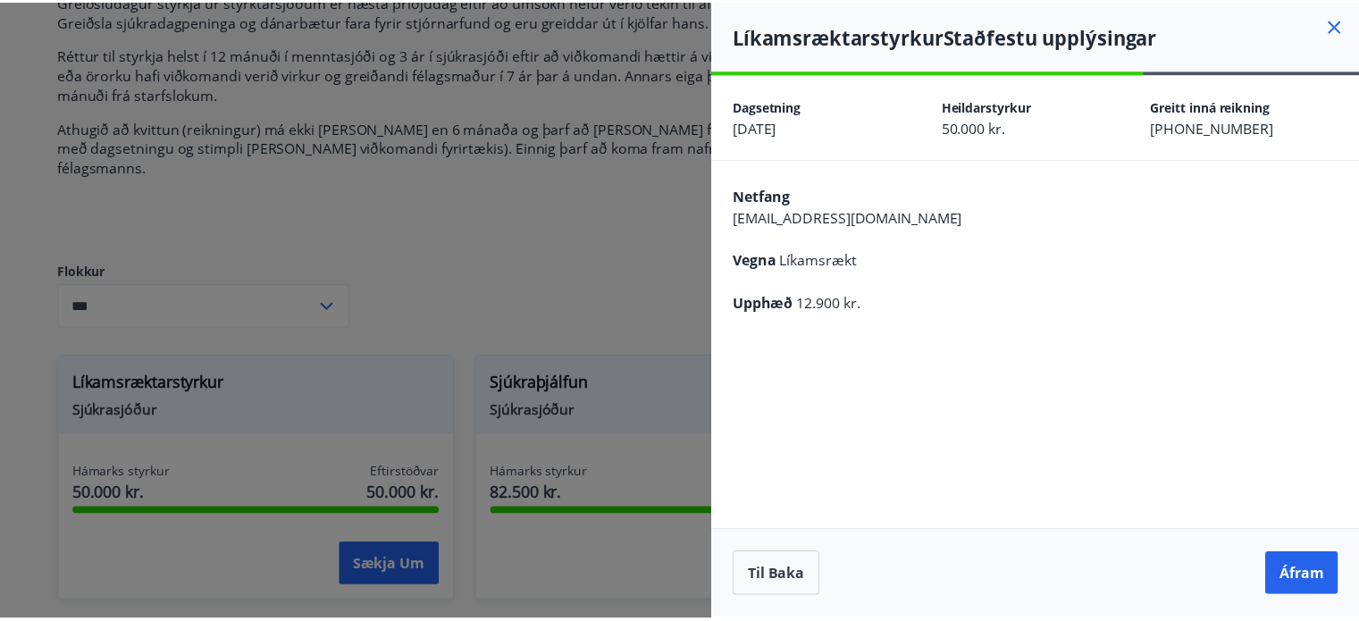
scroll to position [0, 0]
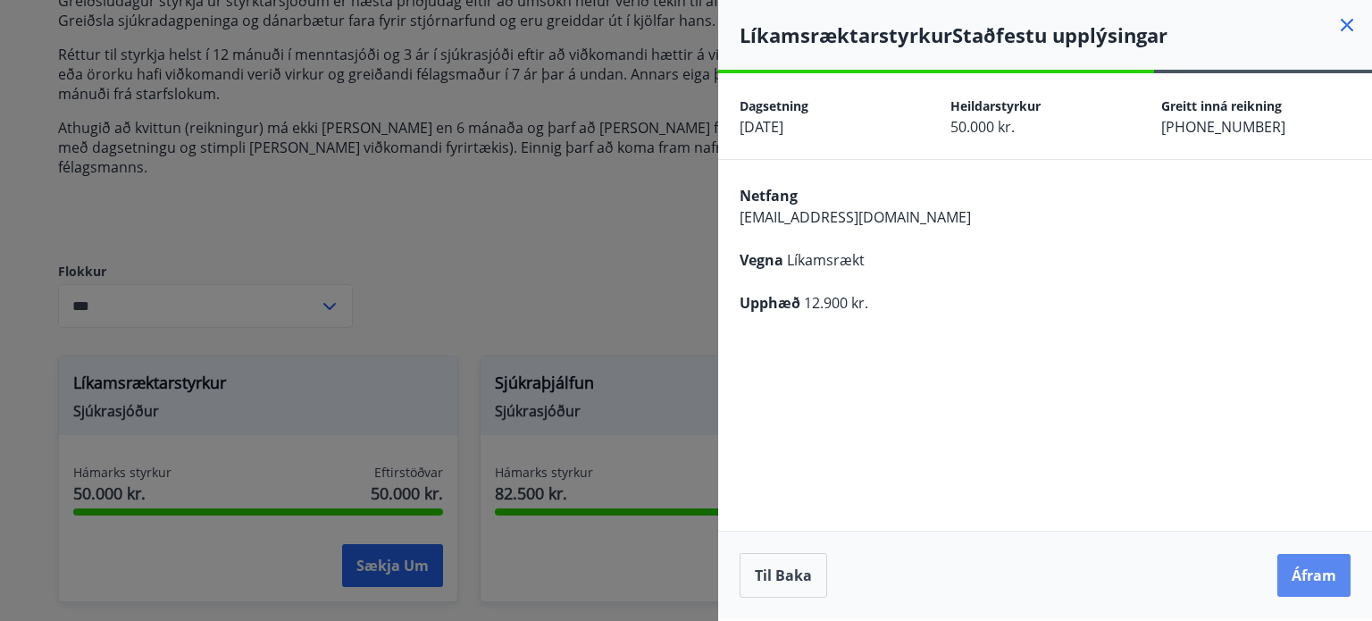
click at [1308, 572] on button "Áfram" at bounding box center [1313, 575] width 73 height 43
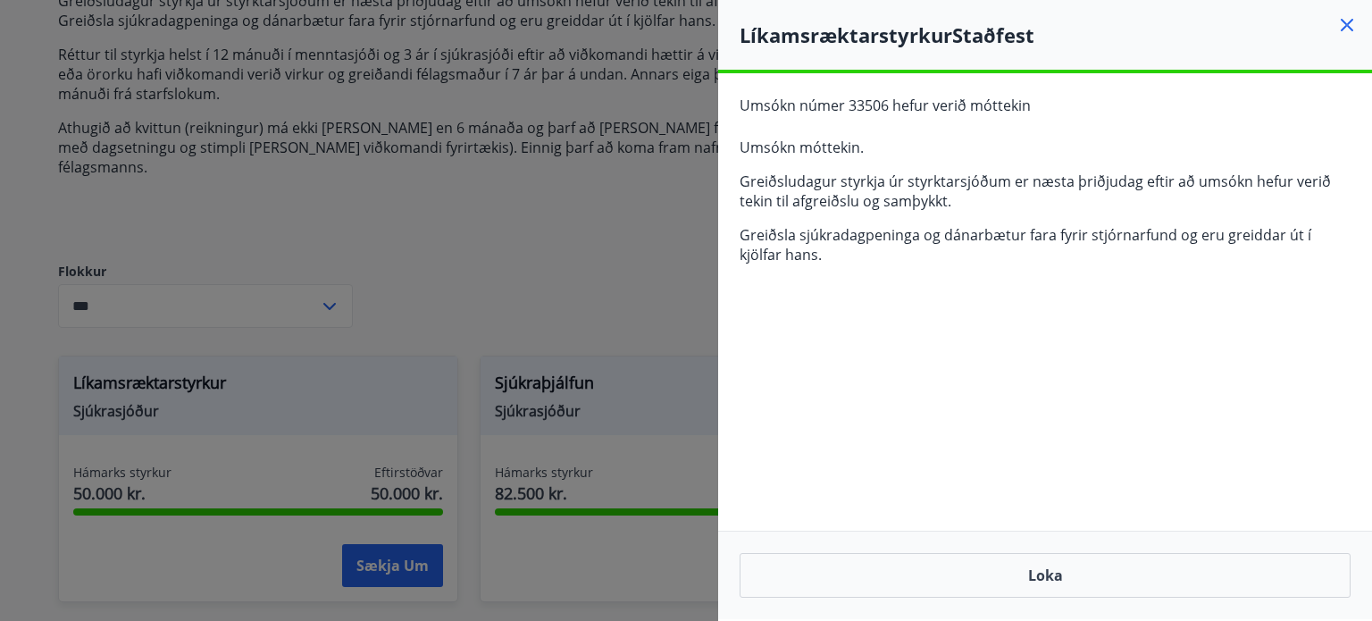
click at [511, 299] on div at bounding box center [686, 310] width 1372 height 621
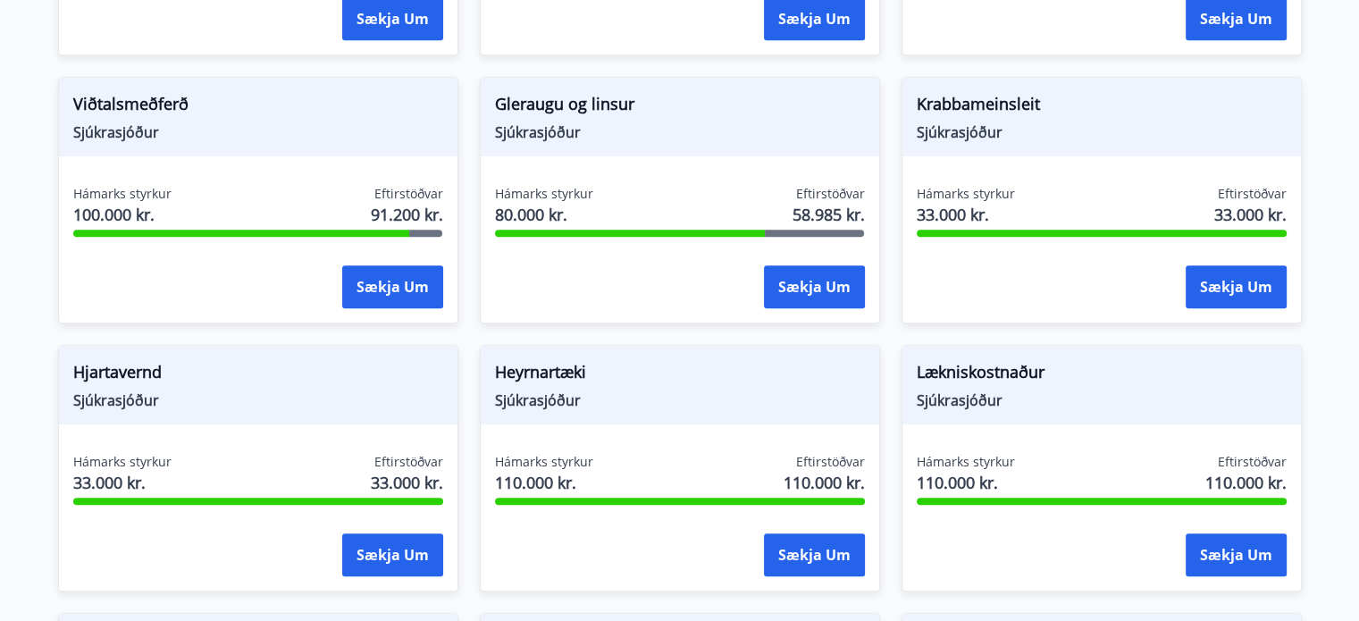
scroll to position [804, 0]
